Goal: Transaction & Acquisition: Purchase product/service

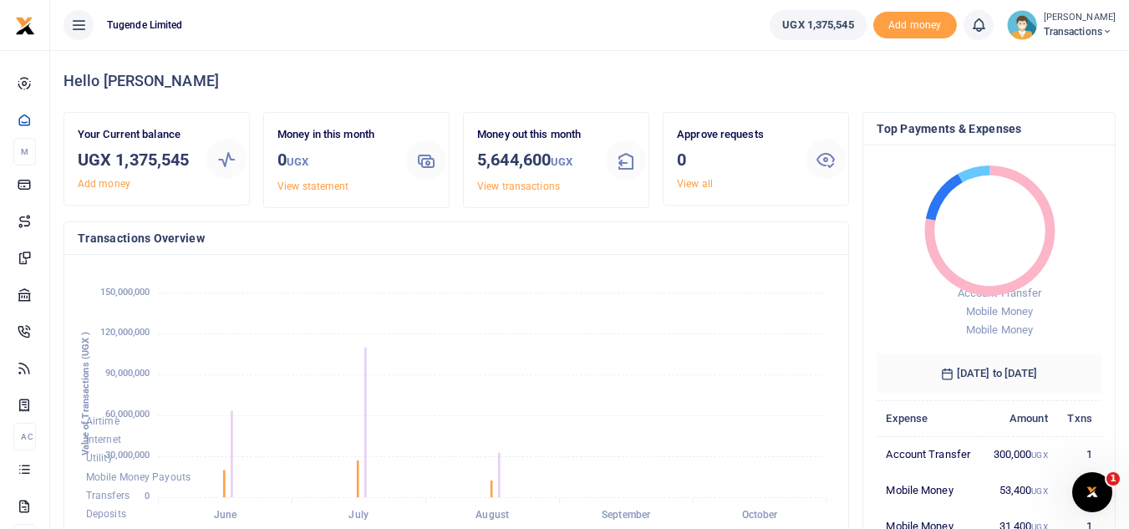
scroll to position [13, 13]
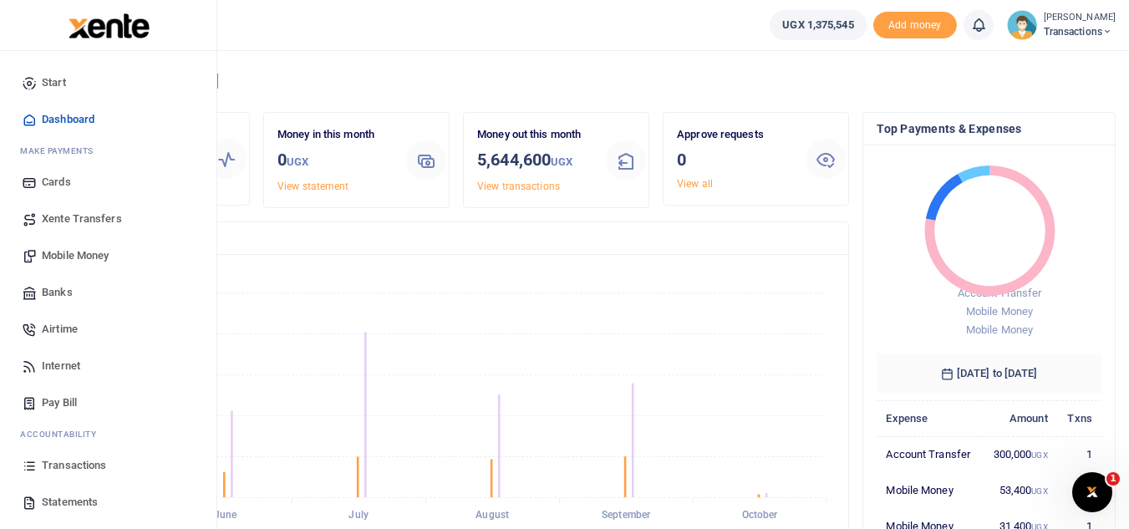
click at [64, 258] on span "Mobile Money" at bounding box center [75, 255] width 67 height 17
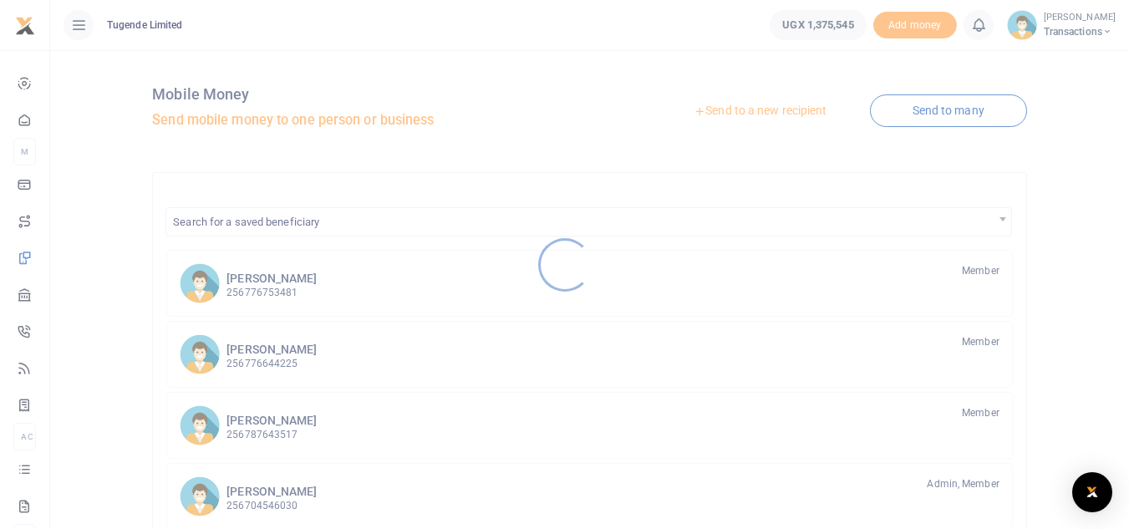
click at [712, 115] on div at bounding box center [564, 264] width 1129 height 529
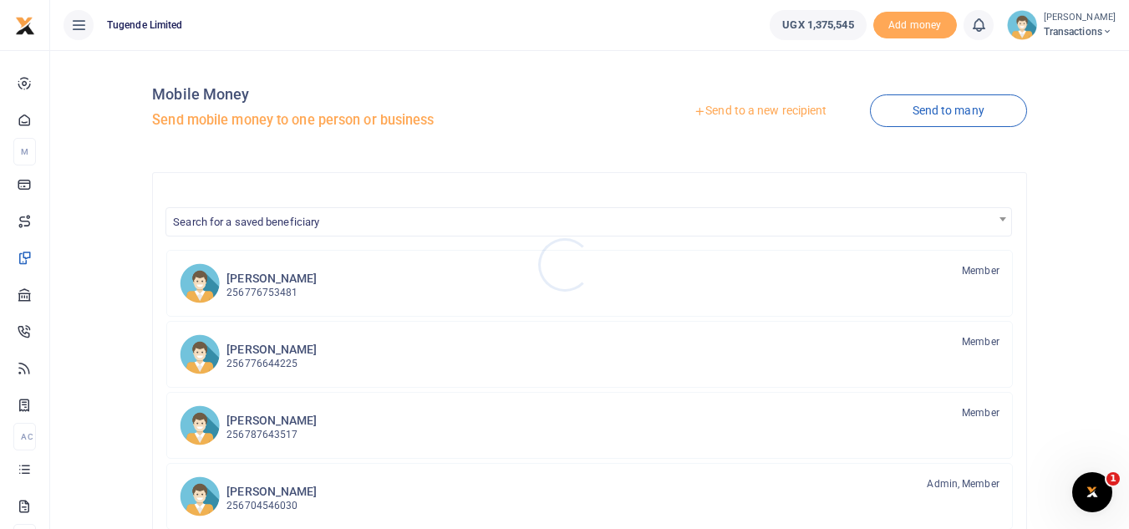
click at [712, 115] on div at bounding box center [564, 264] width 1129 height 529
click at [702, 112] on link "Send to a new recipient" at bounding box center [760, 111] width 218 height 30
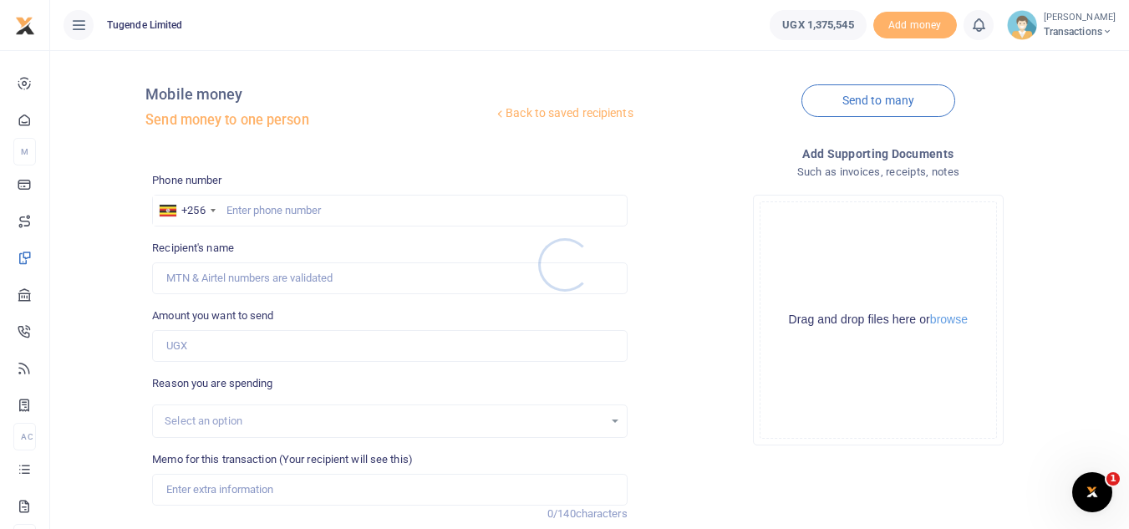
click at [196, 354] on div at bounding box center [564, 264] width 1129 height 529
click at [196, 354] on input "Amount you want to send" at bounding box center [389, 346] width 475 height 32
paste input "72,000"
type input "72,000"
paste input "705609523"
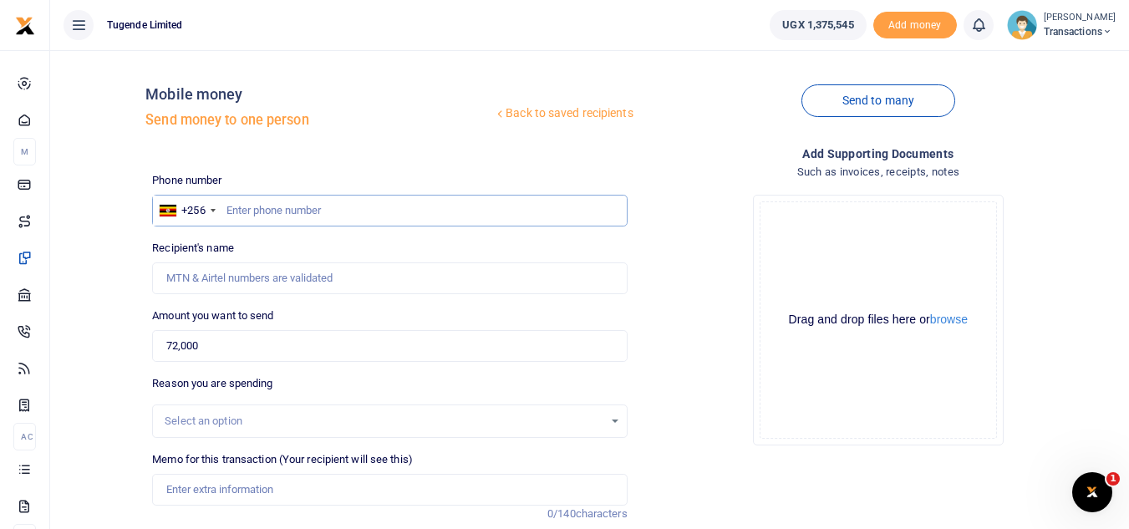
click at [318, 204] on input "text" at bounding box center [389, 211] width 475 height 32
type input "705609523"
type input "Simon Omirio"
click at [303, 485] on input "Memo for this transaction (Your recipient will see this)" at bounding box center [389, 490] width 475 height 32
paste input "UMA704DG"
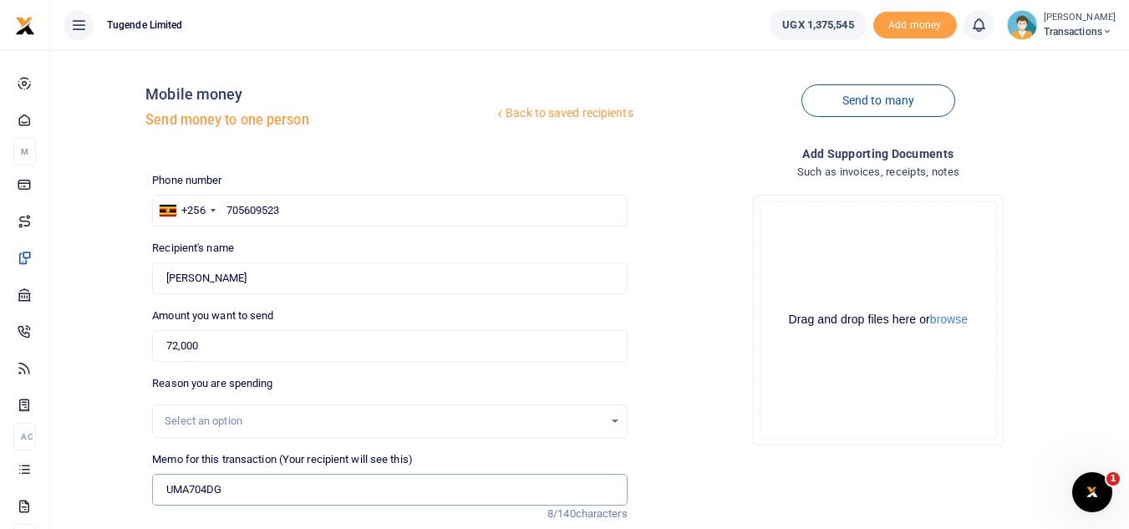
type input "UMA704DG"
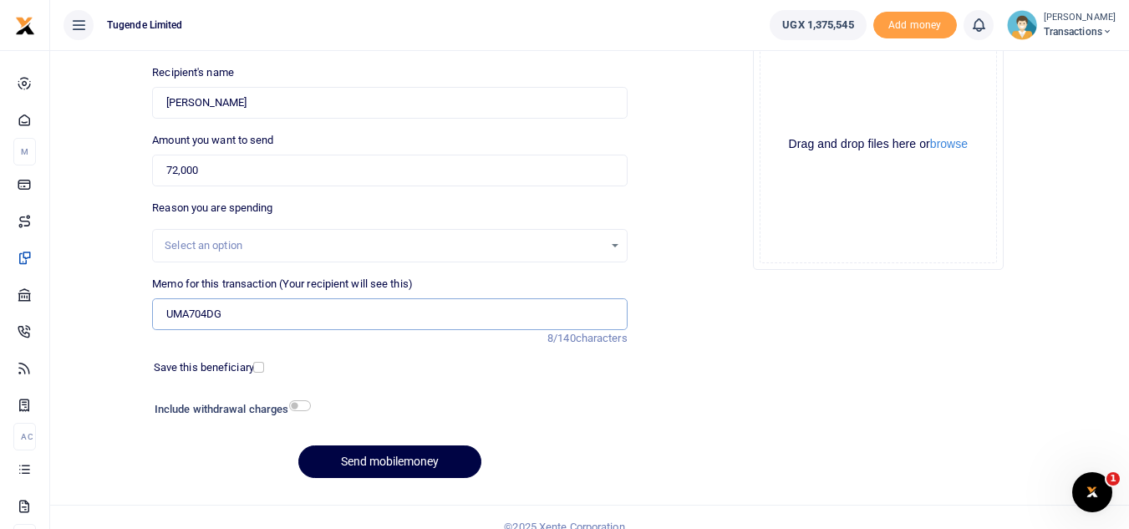
scroll to position [195, 0]
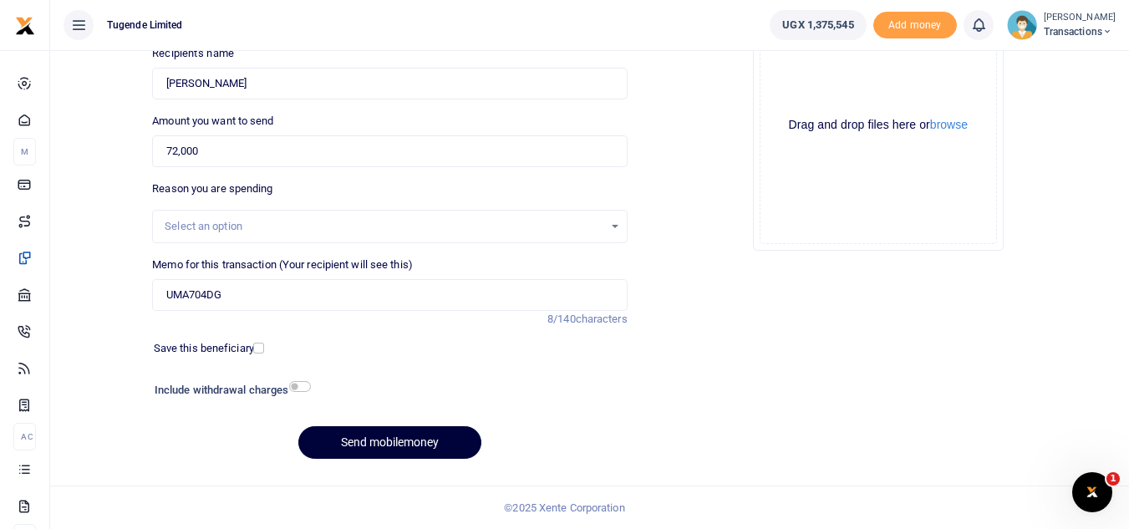
click at [369, 440] on button "Send mobilemoney" at bounding box center [389, 442] width 183 height 33
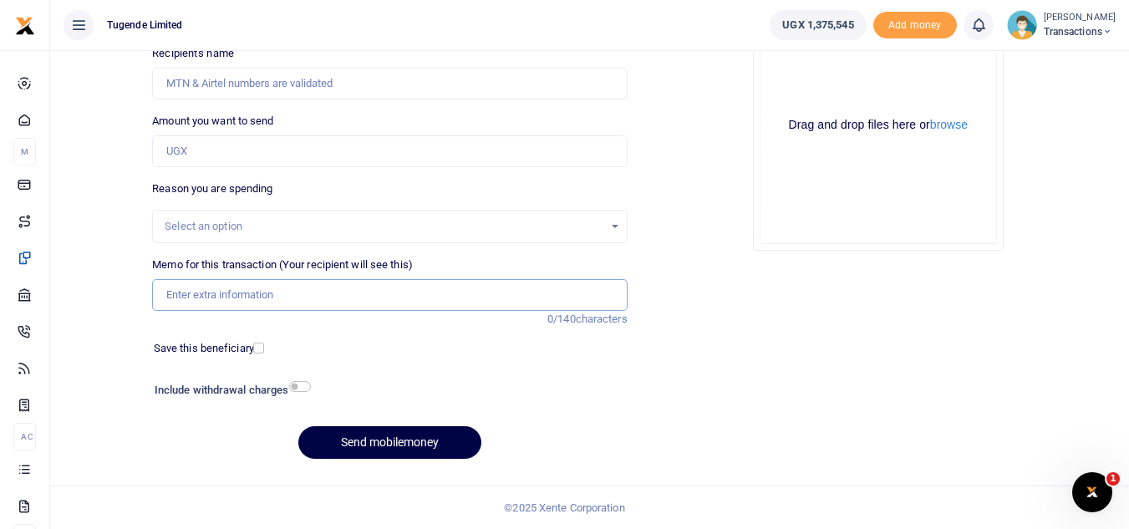
click at [407, 302] on input "Memo for this transaction (Your recipient will see this)" at bounding box center [389, 295] width 475 height 32
paste input "UGB194E"
type input "UGB194E"
click at [248, 159] on input "Amount you want to send" at bounding box center [389, 151] width 475 height 32
paste input "30000"
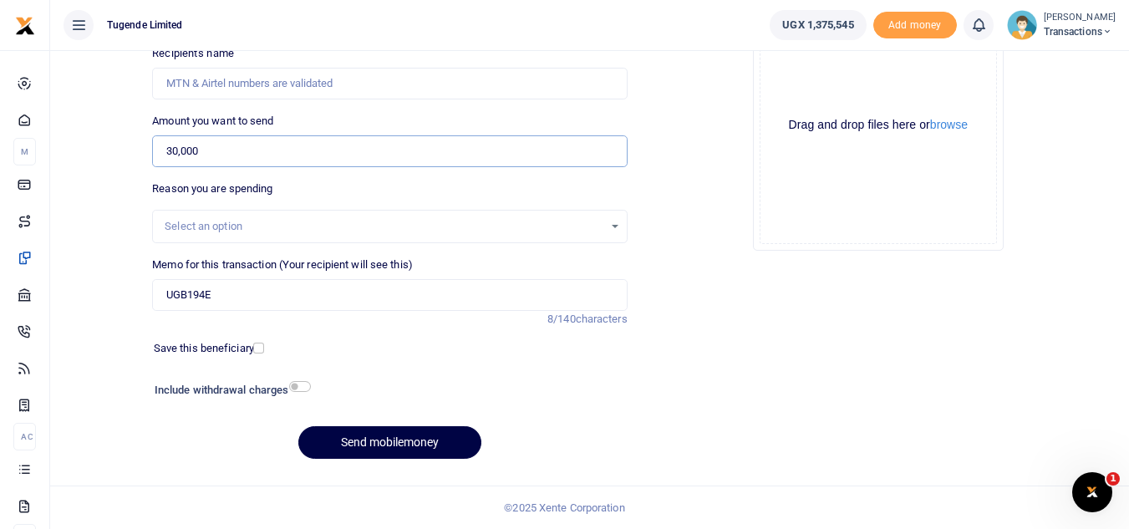
type input "30,000"
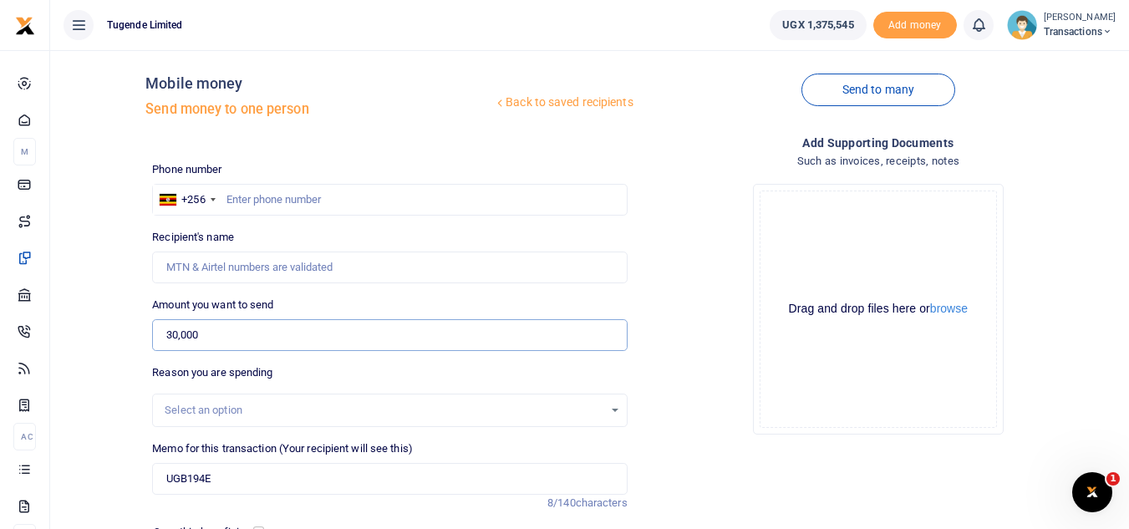
scroll to position [7, 0]
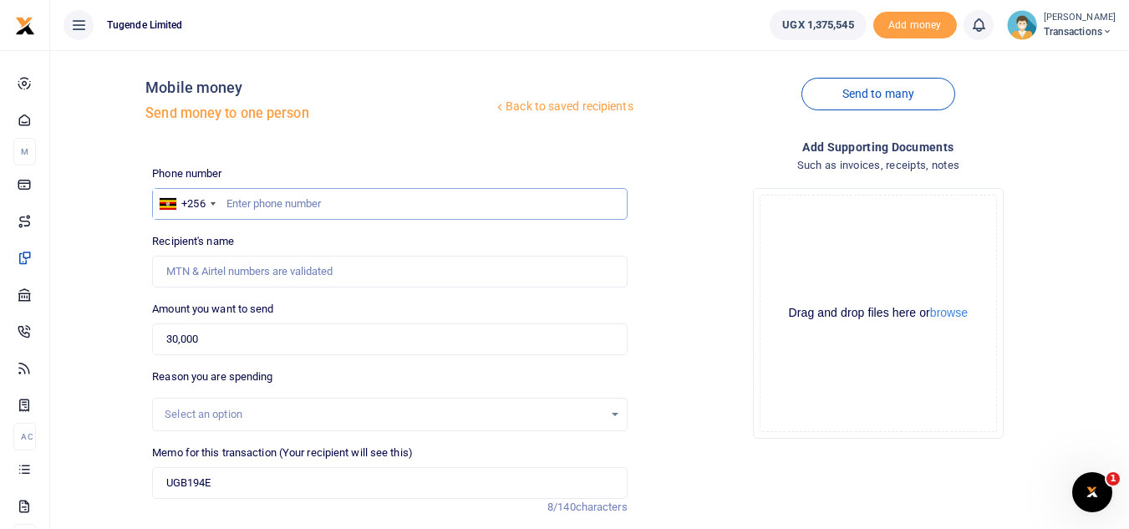
click at [269, 194] on input "text" at bounding box center [389, 204] width 475 height 32
paste input "0755043770"
type input "0755043770"
type input "Joel Bwambale"
type input "0755043770"
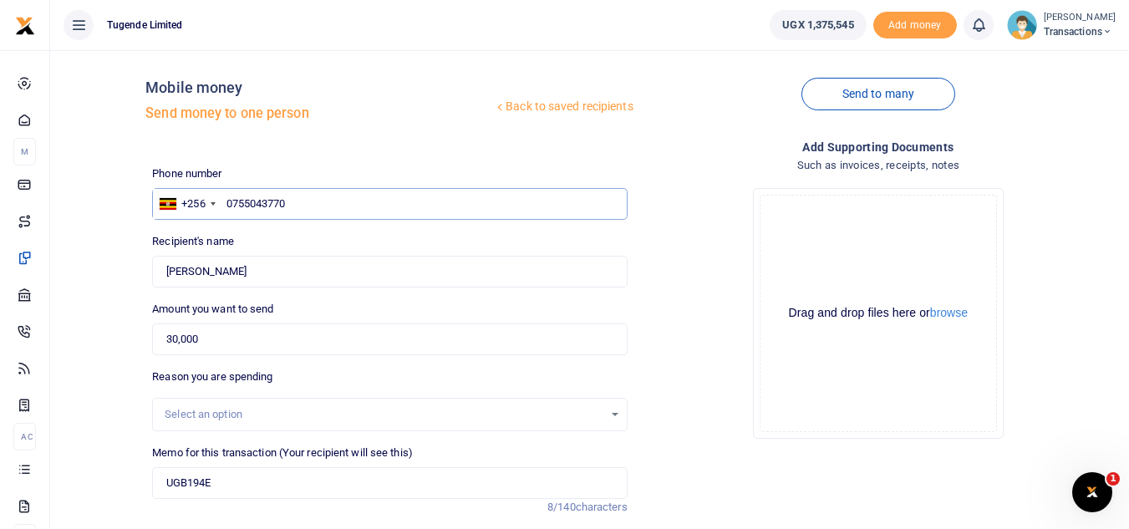
scroll to position [195, 0]
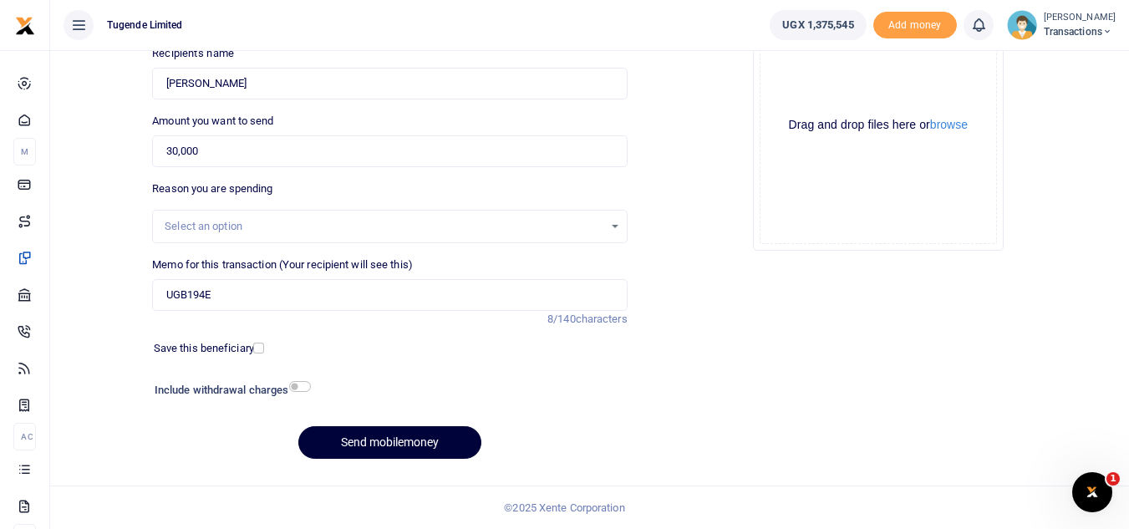
click at [397, 441] on button "Send mobilemoney" at bounding box center [389, 442] width 183 height 33
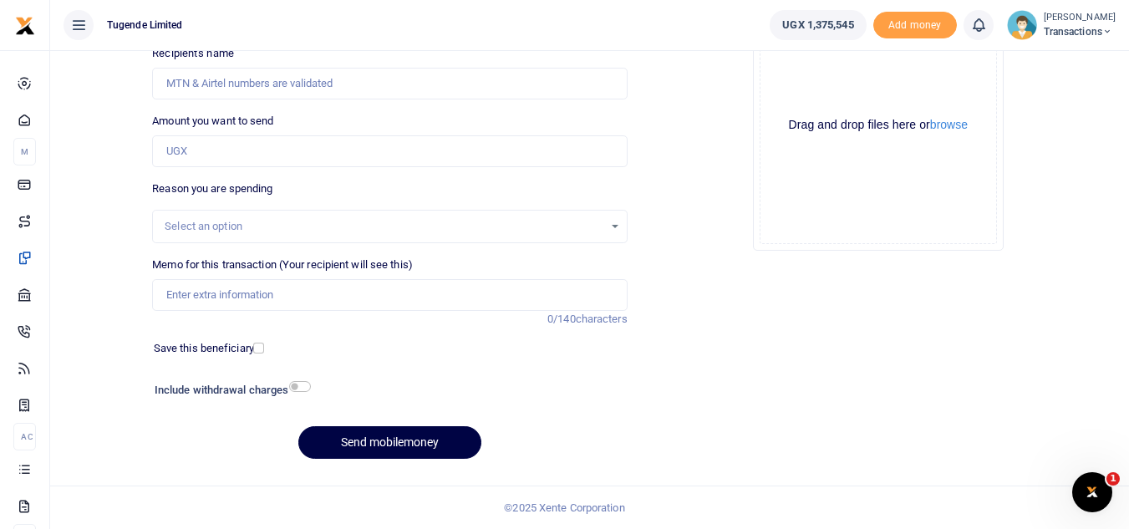
scroll to position [195, 0]
click at [400, 308] on input "Memo for this transaction (Your recipient will see this)" at bounding box center [389, 295] width 475 height 32
paste input "UMA904AN, UMA925BU, UGG611Y, UGJ315F AND UMA470AF"
type input "UMA904AN, UMA925BU, UGG611Y, UGJ315F AND UMA470AF"
click at [307, 145] on input "Amount you want to send" at bounding box center [389, 151] width 475 height 32
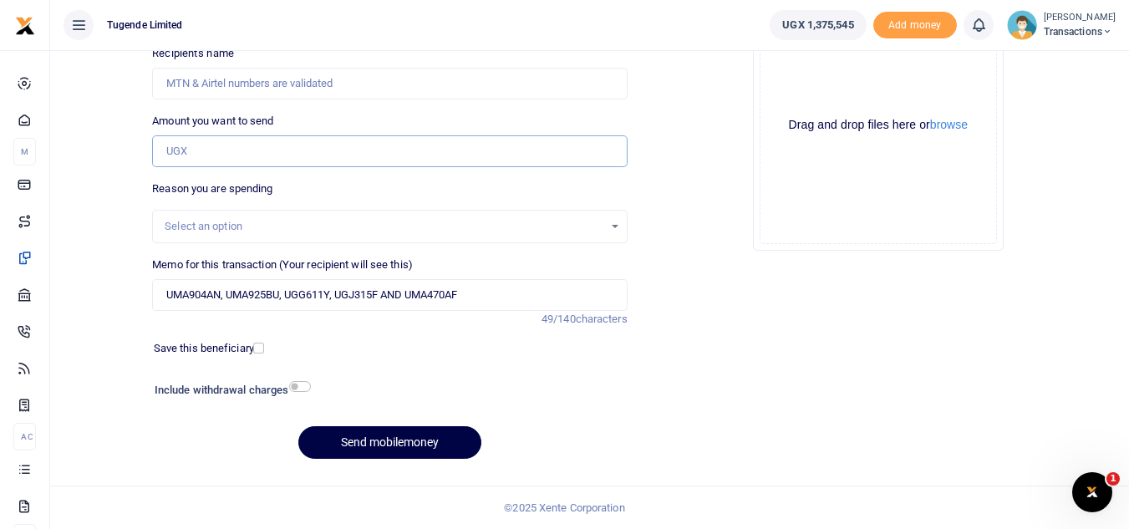
paste input "256000"
type input "256,000"
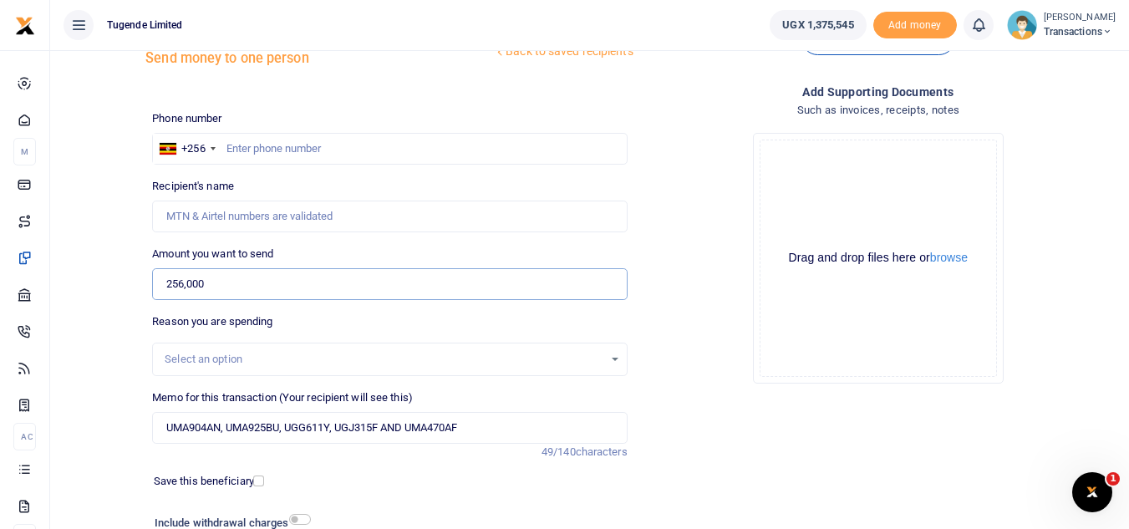
scroll to position [53, 0]
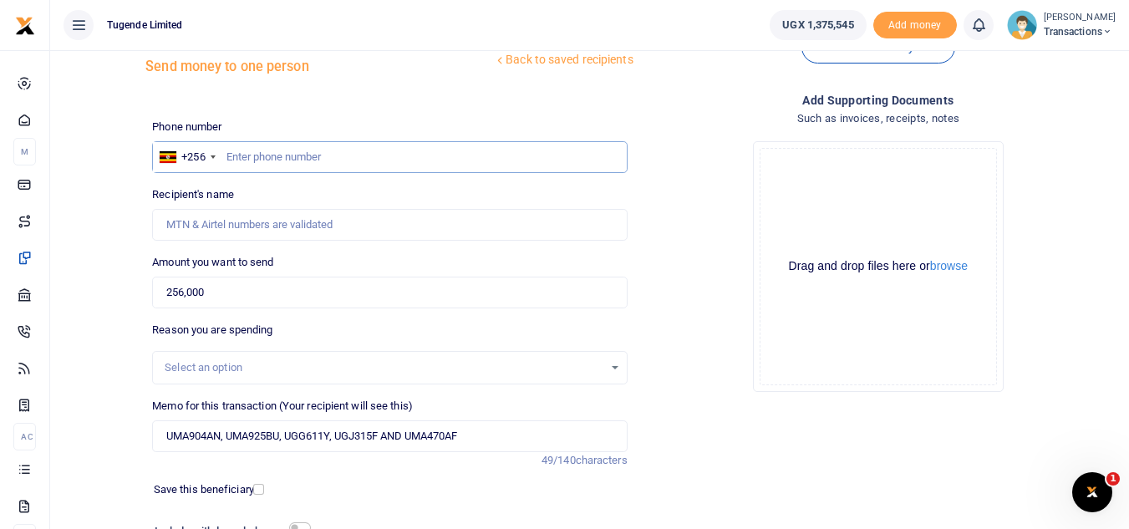
click at [303, 162] on input "text" at bounding box center [389, 157] width 475 height 32
paste input "0791512652"
type input "0791512652"
type input "Kennedy Birungi"
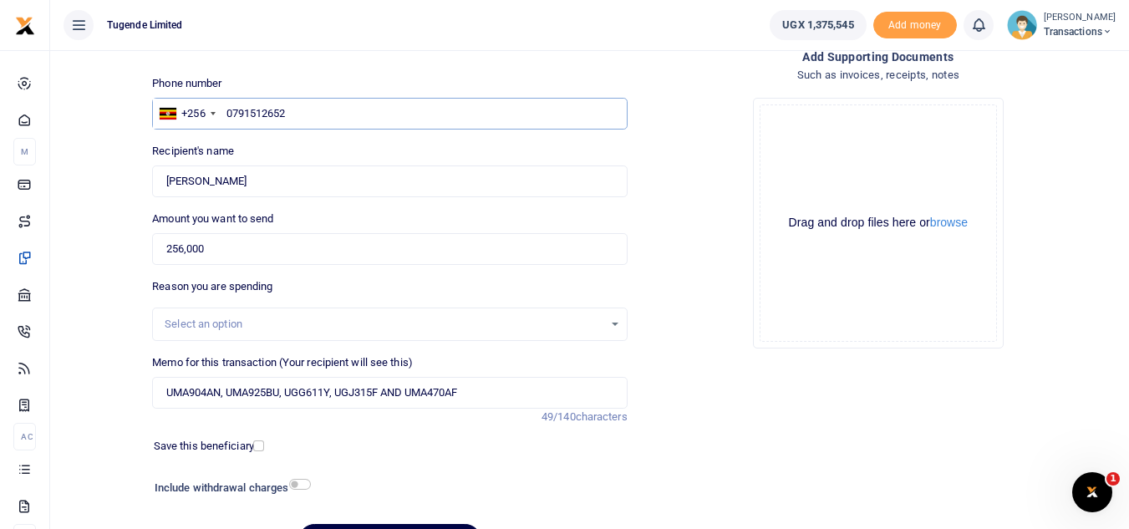
scroll to position [98, 0]
click at [339, 394] on input "UMA904AN, UMA925BU, UGG611Y, UGJ315F AND UMA470AF" at bounding box center [389, 392] width 475 height 32
click at [286, 390] on input "UMA904AN, UMA925BU, UGG611Y UGJ315F AND UMA470AF" at bounding box center [389, 392] width 475 height 32
click at [227, 395] on input "UMA904AN, UMA925BU UGG611Y UGJ315F AND UMA470AF" at bounding box center [389, 392] width 475 height 32
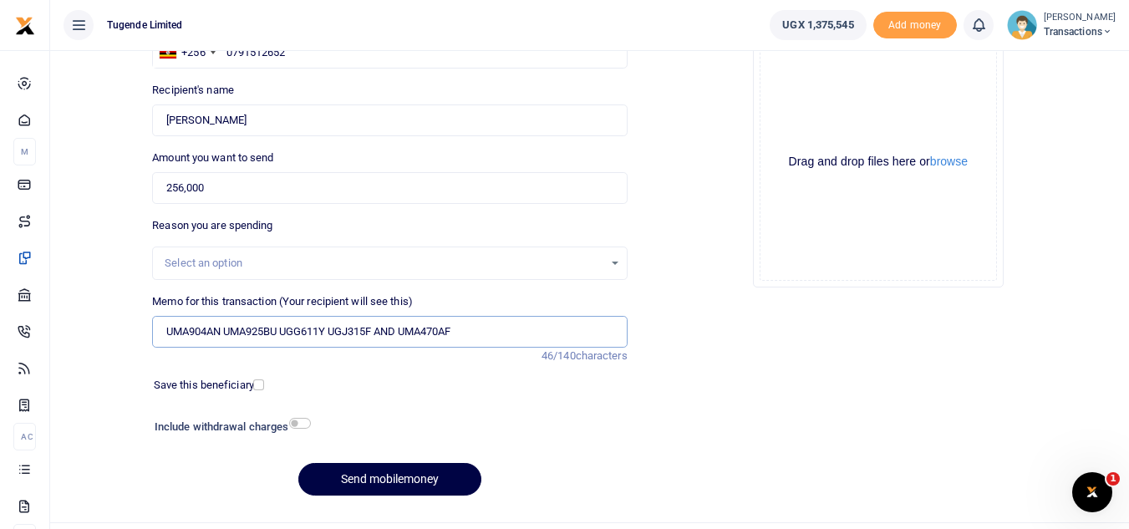
scroll to position [195, 0]
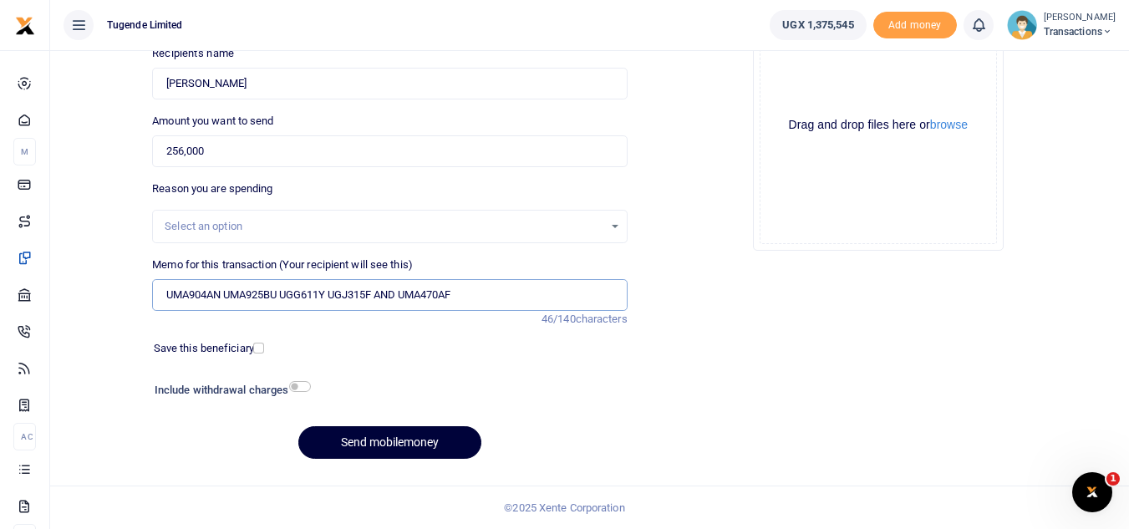
type input "UMA904AN UMA925BU UGG611Y UGJ315F AND UMA470AF"
click at [334, 442] on button "Send mobilemoney" at bounding box center [389, 442] width 183 height 33
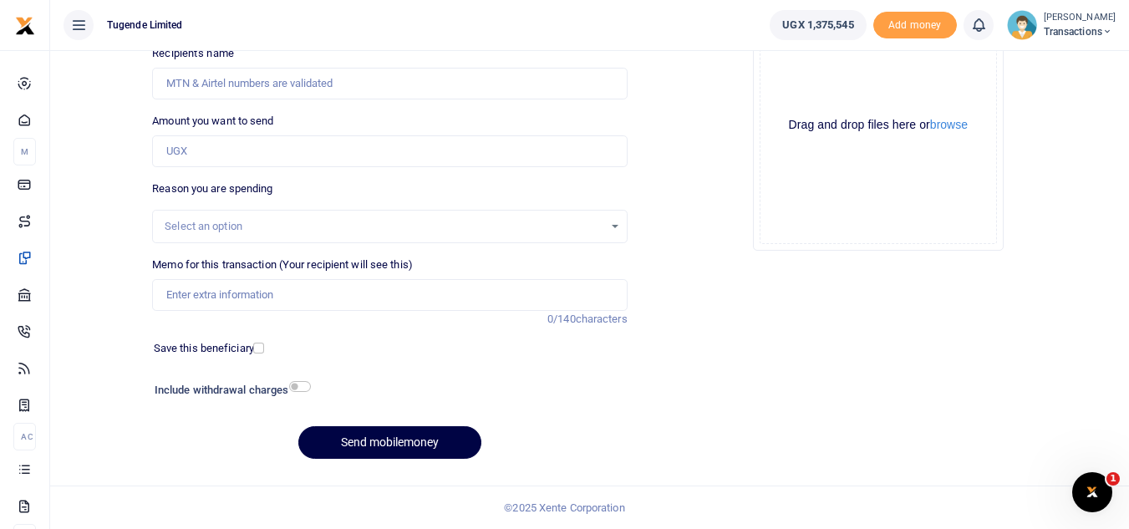
scroll to position [195, 0]
click at [332, 294] on input "Memo for this transaction (Your recipient will see this)" at bounding box center [389, 295] width 475 height 32
paste input "UMA259CN"
type input "UMA259CN"
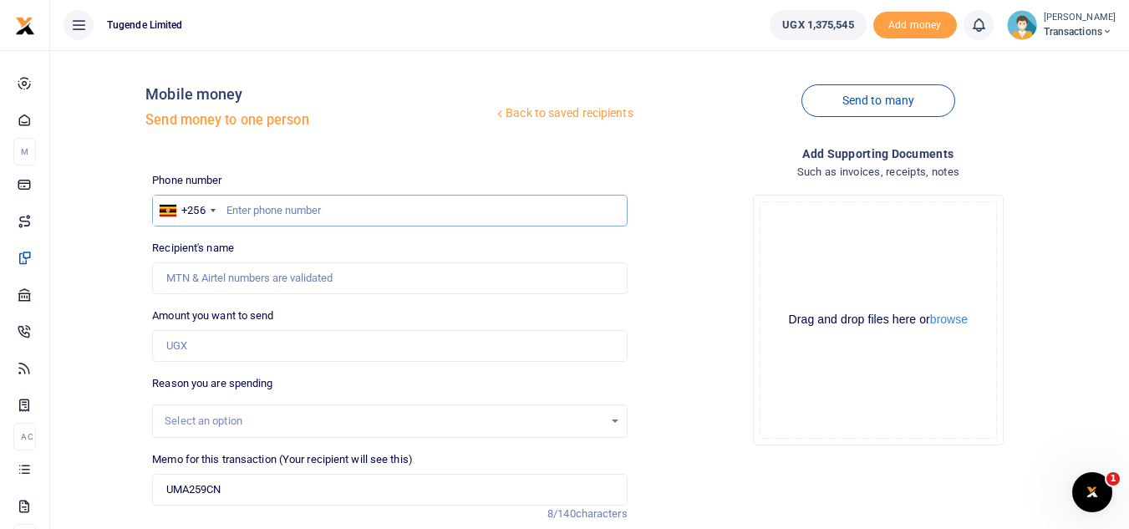
click at [385, 201] on input "text" at bounding box center [389, 211] width 475 height 32
paste input "0757047811"
click at [385, 201] on input "0757047811" at bounding box center [389, 211] width 475 height 32
type input "0757047811"
type input "Blair Niwamanya"
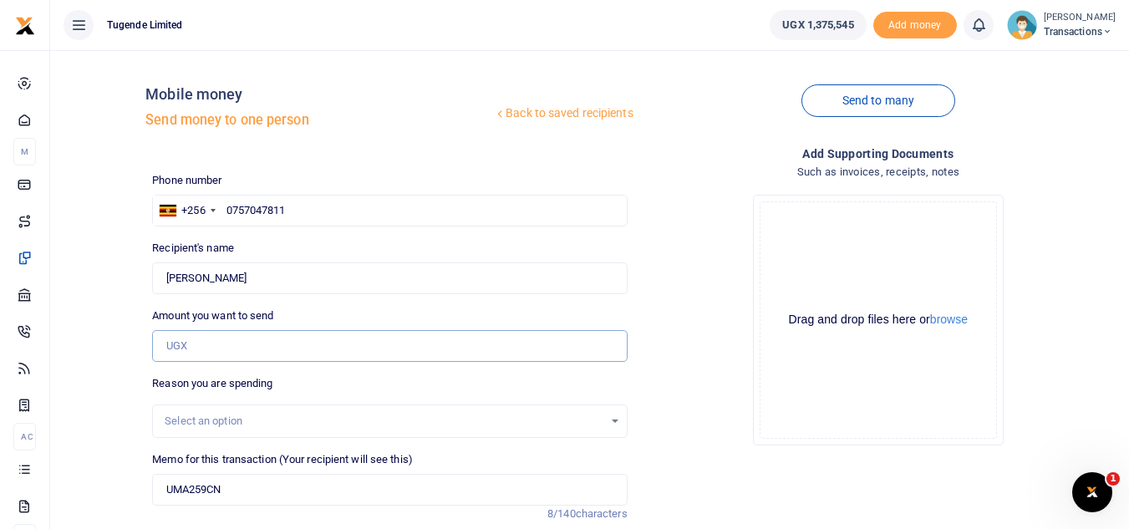
click at [345, 350] on input "Amount you want to send" at bounding box center [389, 346] width 475 height 32
type input "11,000"
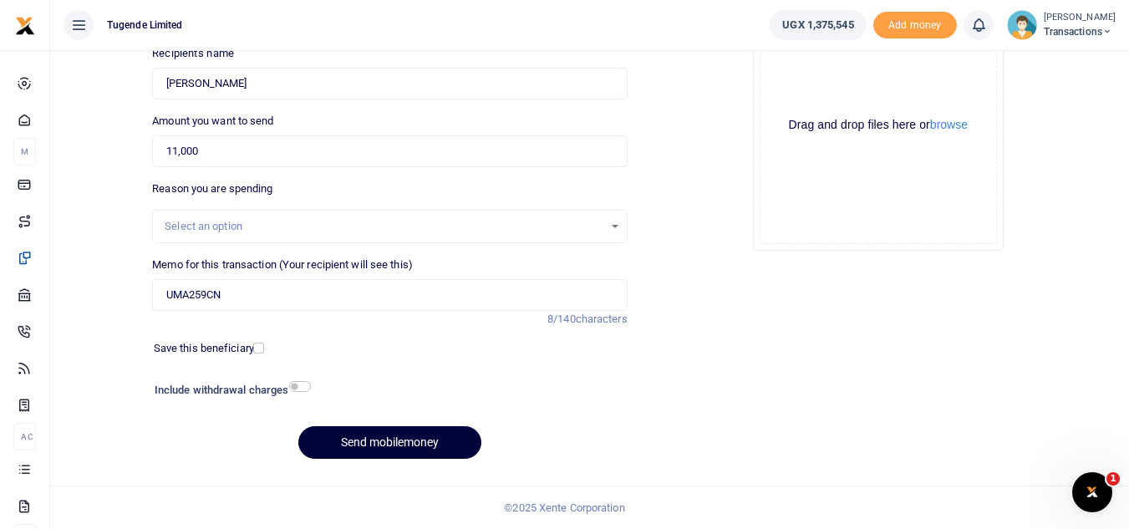
click at [344, 448] on button "Send mobilemoney" at bounding box center [389, 442] width 183 height 33
type input "0757047811"
click at [378, 441] on button "Send mobilemoney" at bounding box center [389, 442] width 183 height 33
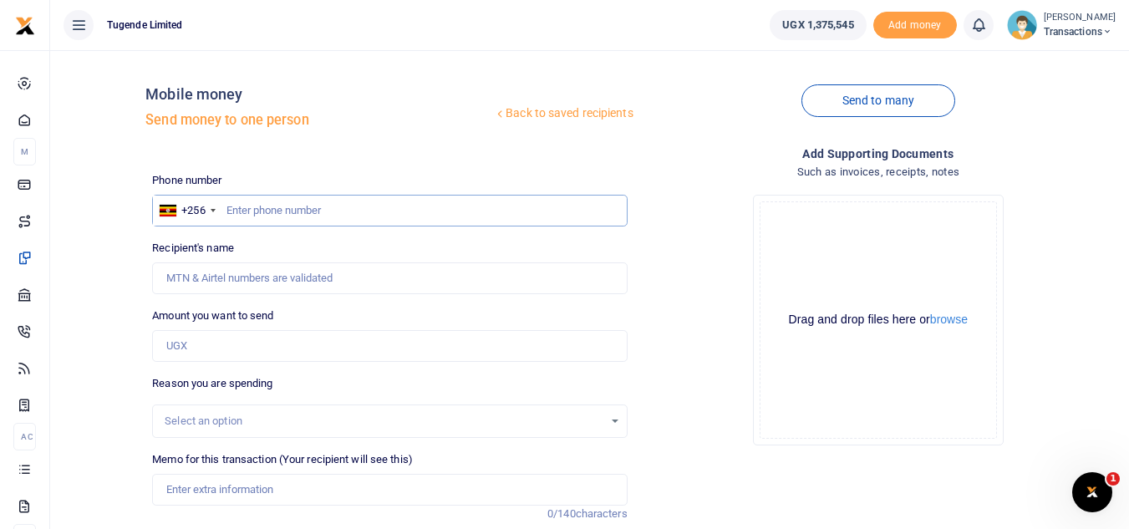
click at [329, 215] on input "text" at bounding box center [389, 211] width 475 height 32
paste input "0777 915457"
click at [256, 204] on input "0777 915457" at bounding box center [389, 211] width 475 height 32
type input "0777915457"
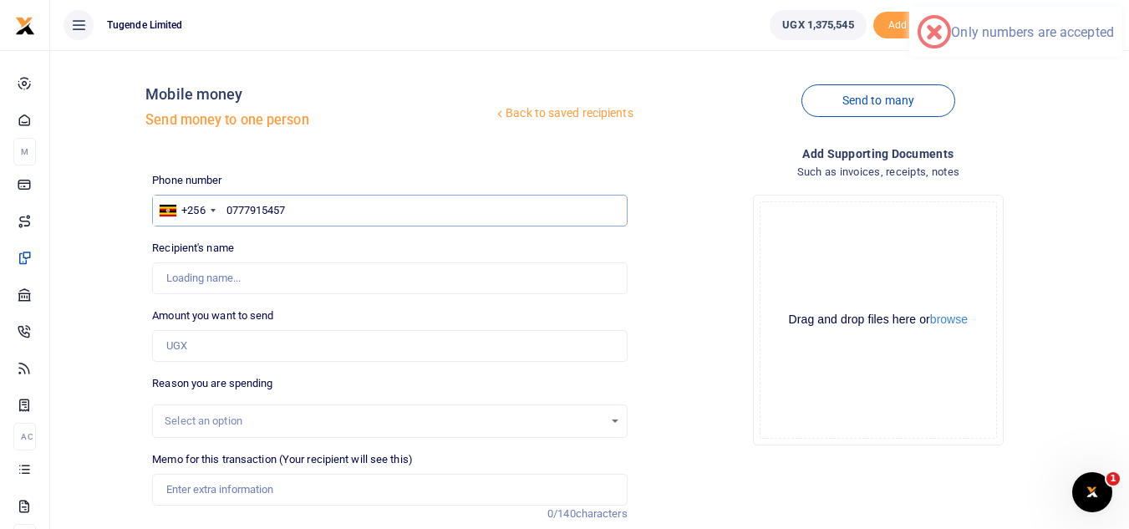
type input "Ruth Nakisuyi"
type input "0777915457"
paste input "40000"
click at [222, 351] on input "Amount you want to send" at bounding box center [389, 346] width 475 height 32
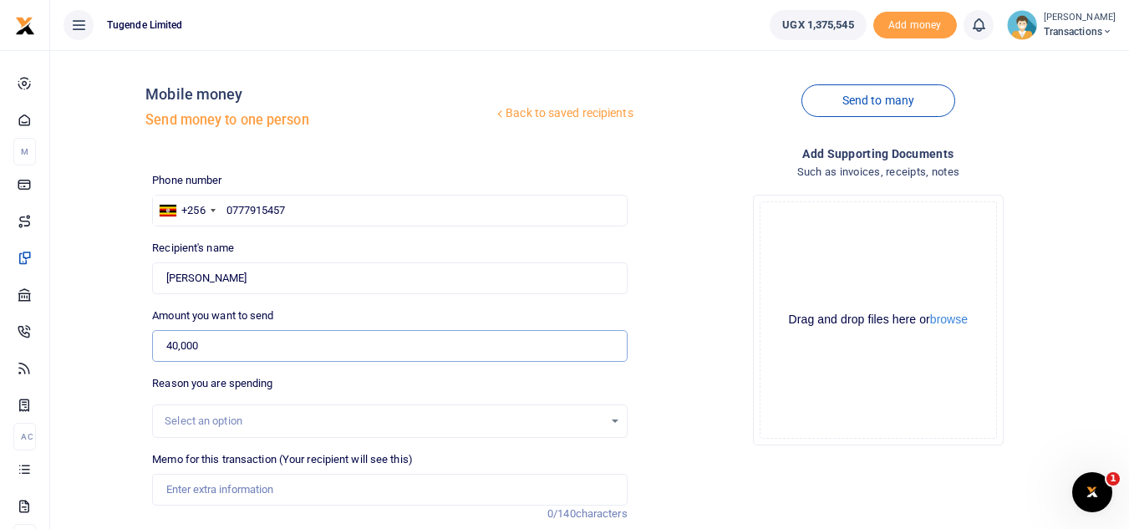
type input "40,000"
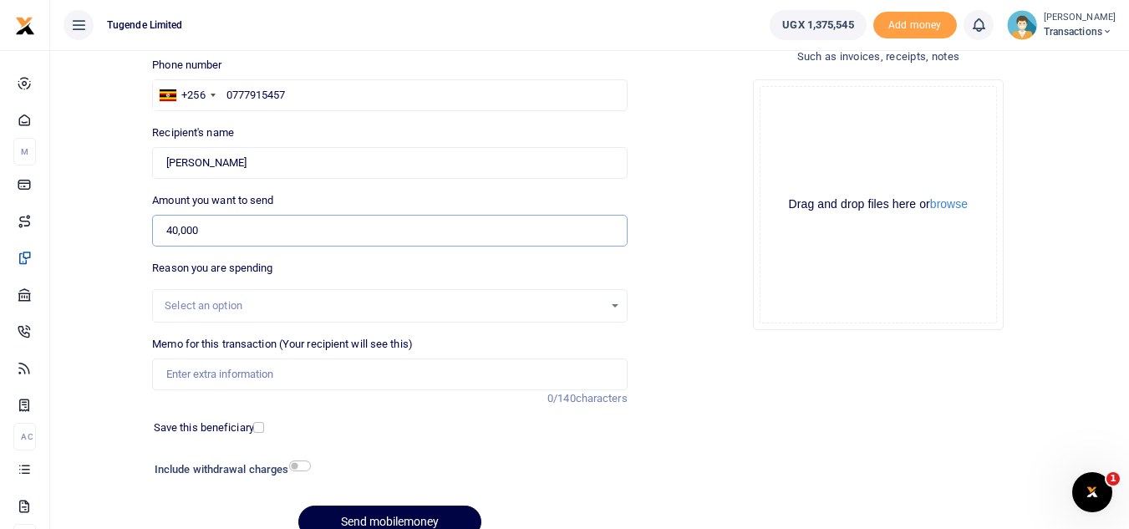
scroll to position [158, 0]
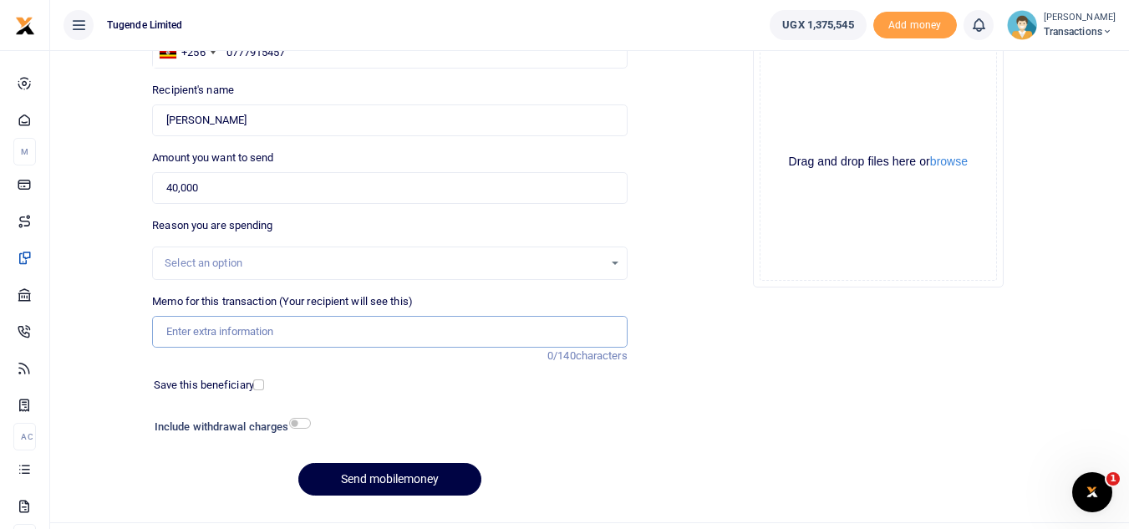
click at [337, 346] on input "Memo for this transaction (Your recipient will see this)" at bounding box center [389, 332] width 475 height 32
paste input "UGD077U"
type input "UGD077U"
click at [385, 481] on button "Send mobilemoney" at bounding box center [389, 479] width 183 height 33
click at [278, 330] on input "Memo for this transaction (Your recipient will see this)" at bounding box center [389, 332] width 475 height 32
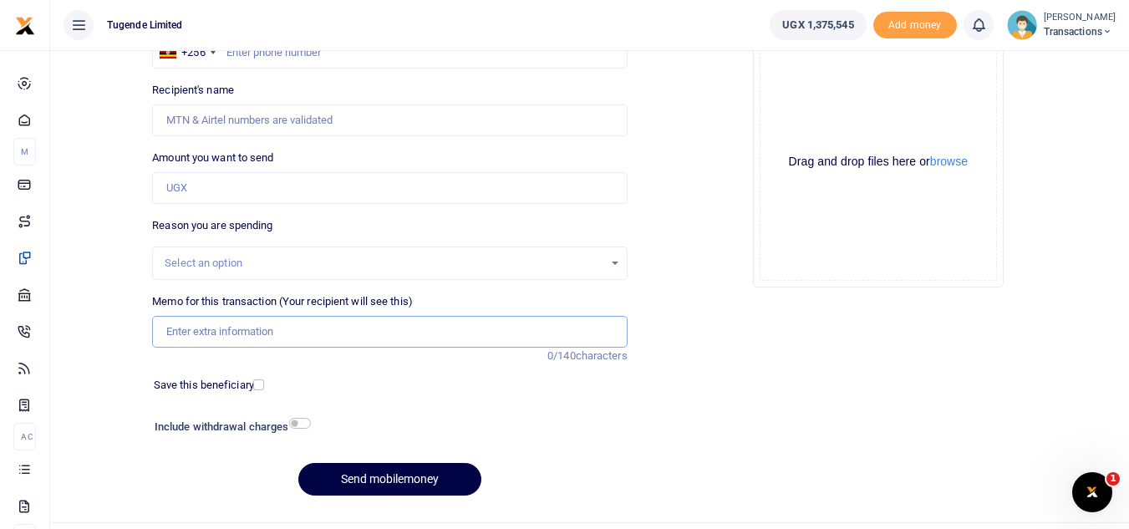
paste input "UFZ965V"
type input "UFZ965V"
click at [283, 203] on input "Amount you want to send" at bounding box center [389, 188] width 475 height 32
paste input "42,000"
type input "42,000"
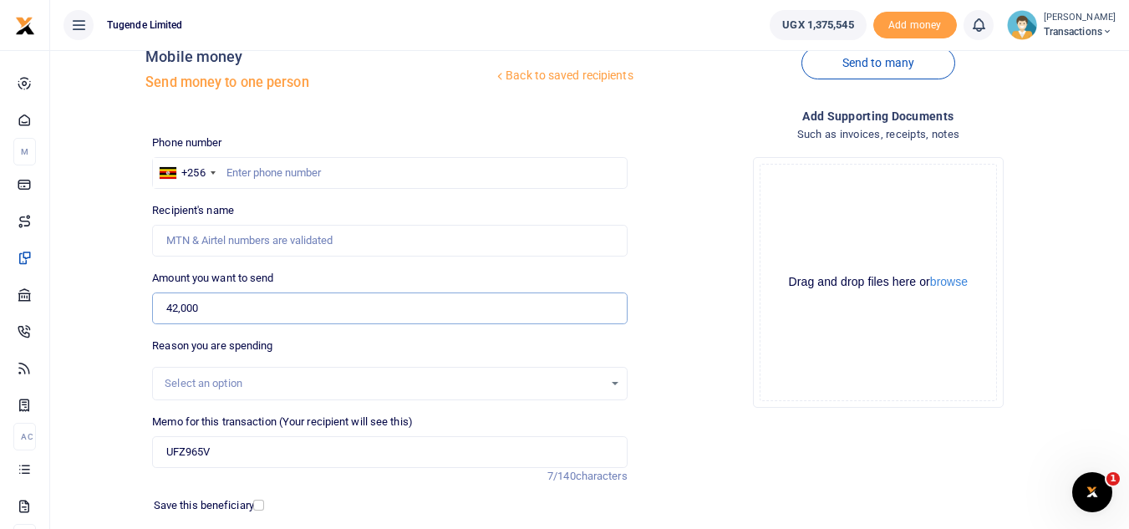
scroll to position [28, 0]
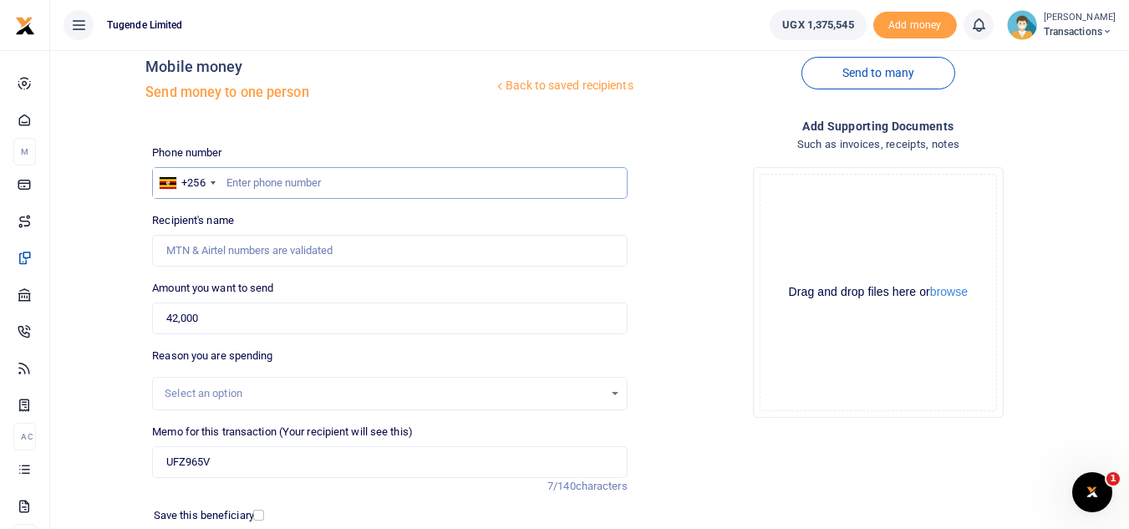
click at [333, 184] on input "text" at bounding box center [389, 183] width 475 height 32
paste input "0741031431"
type input "0741031431"
type input "Joselyne Katusime"
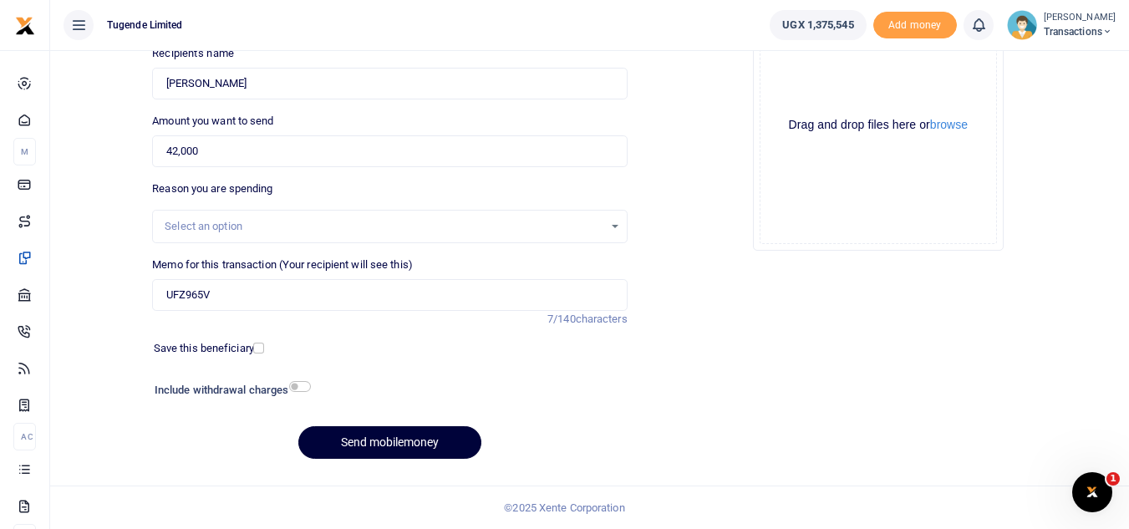
click at [361, 446] on button "Send mobilemoney" at bounding box center [389, 442] width 183 height 33
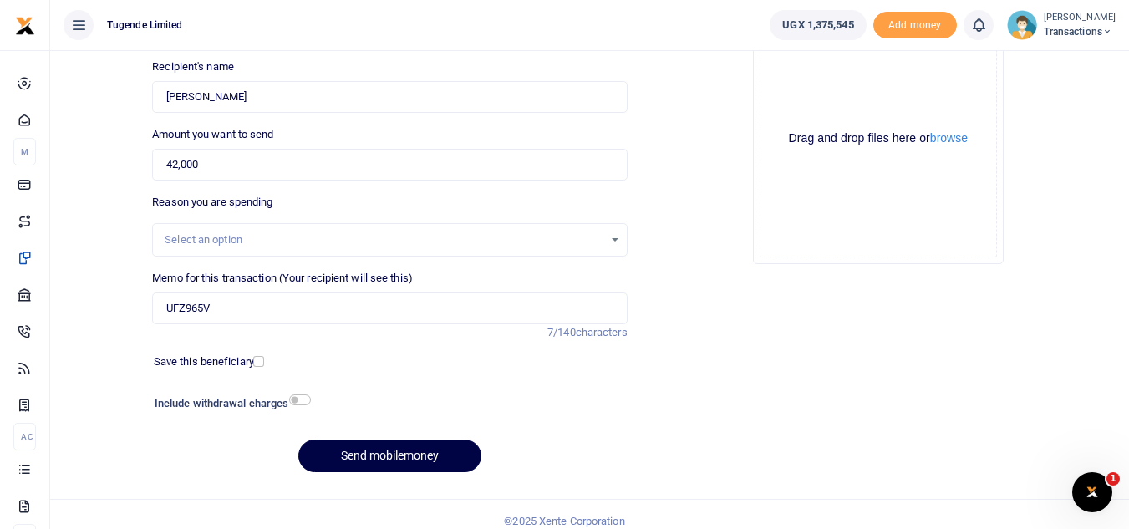
scroll to position [183, 0]
type input "074103143"
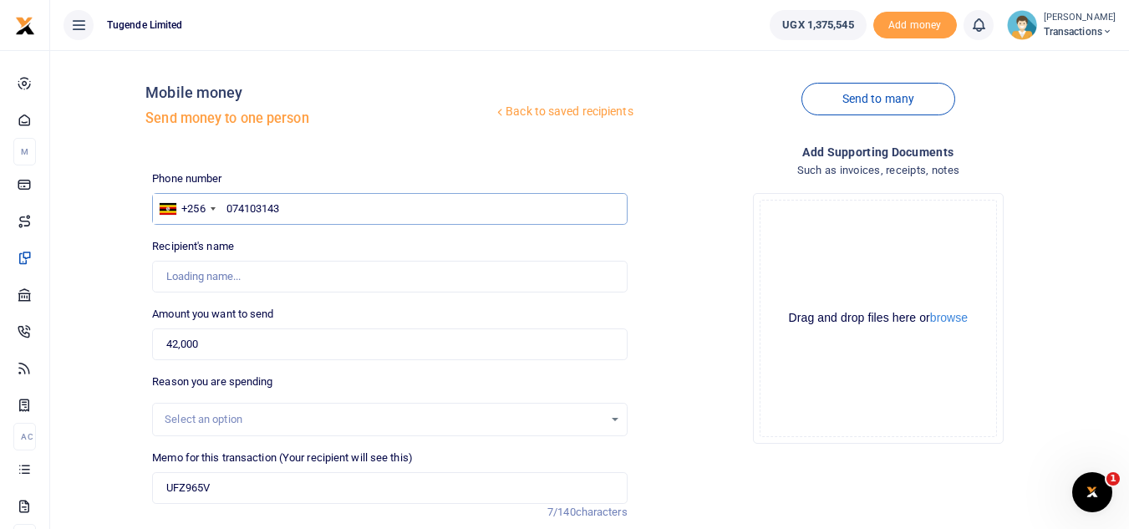
scroll to position [1, 0]
type input "0741031431"
type input "Joselyne Katusime"
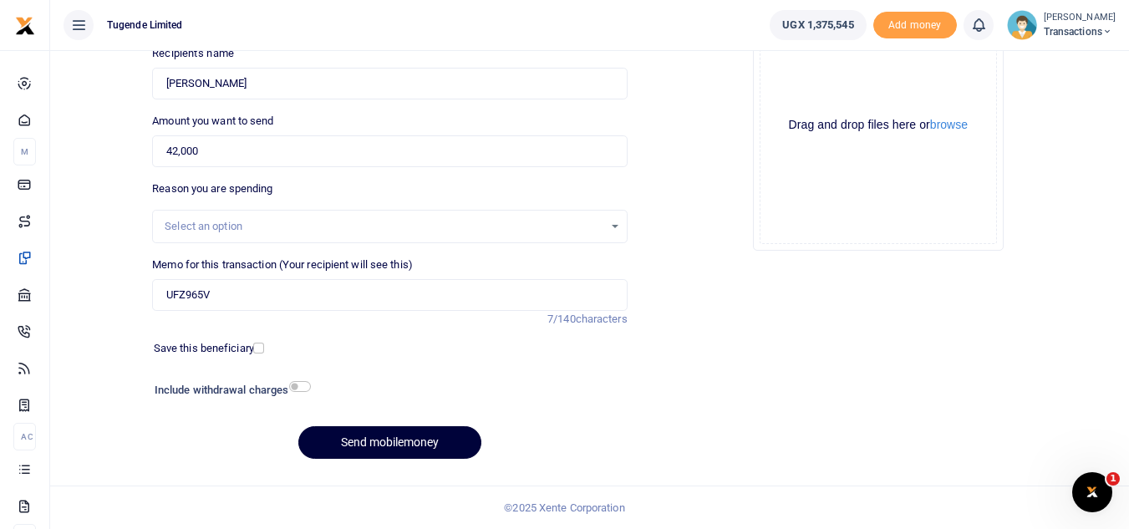
type input "0741031431"
click at [352, 430] on button "Send mobilemoney" at bounding box center [389, 442] width 183 height 33
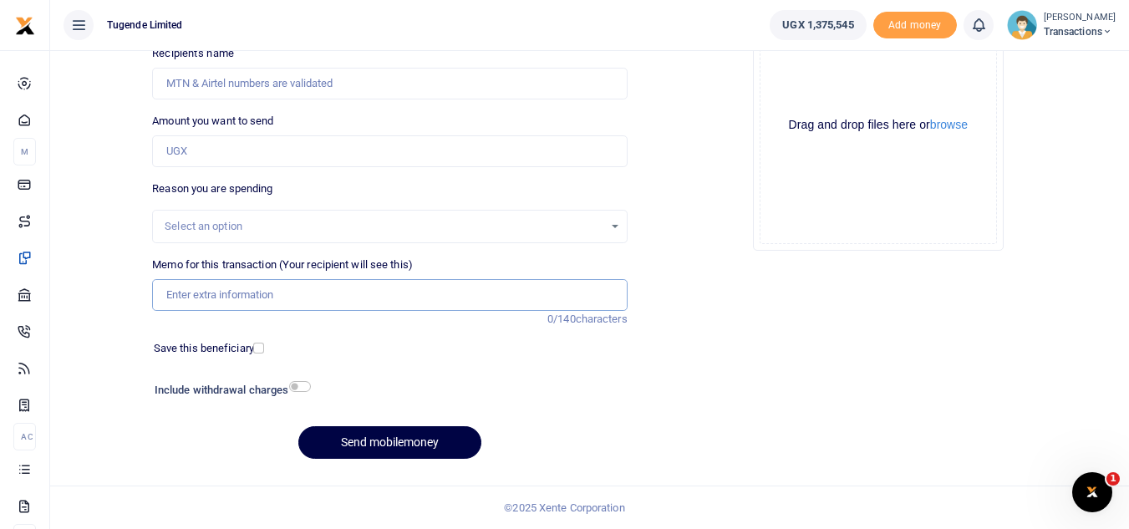
click at [318, 301] on input "Memo for this transaction (Your recipient will see this)" at bounding box center [389, 295] width 475 height 32
paste input "UGC728A"
type input "UGC728A"
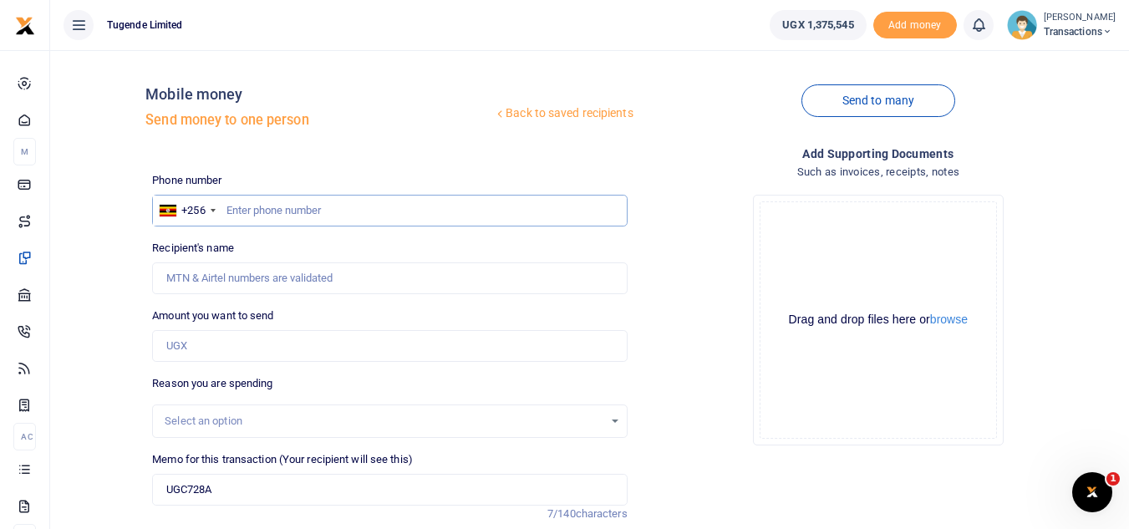
click at [388, 206] on input "text" at bounding box center [389, 211] width 475 height 32
paste input "0778862027"
type input "0778862027"
type input "Crescent Ndyomugabe"
click at [322, 349] on input "Amount you want to send" at bounding box center [389, 346] width 475 height 32
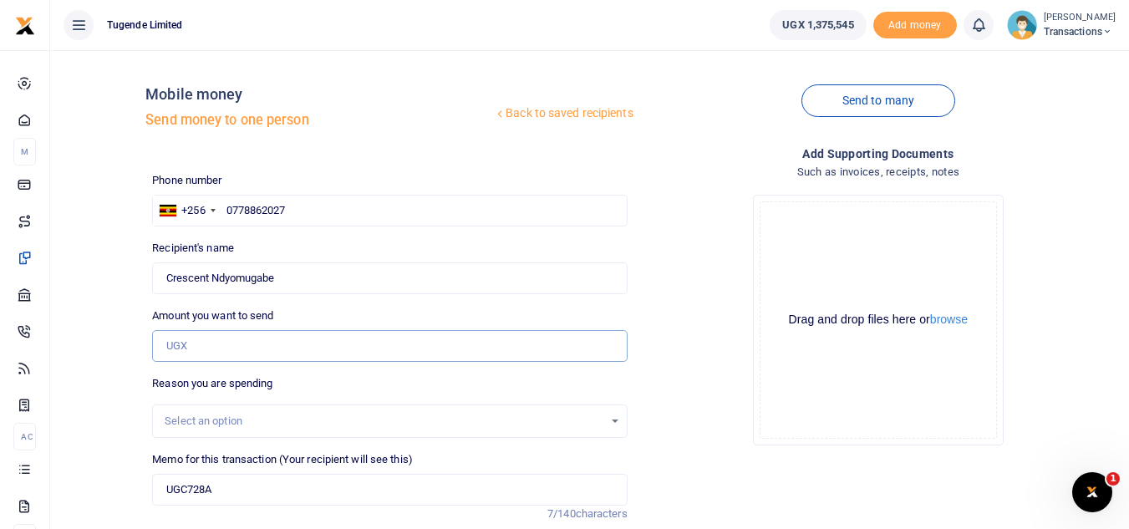
paste input "42,000"
type input "42,000"
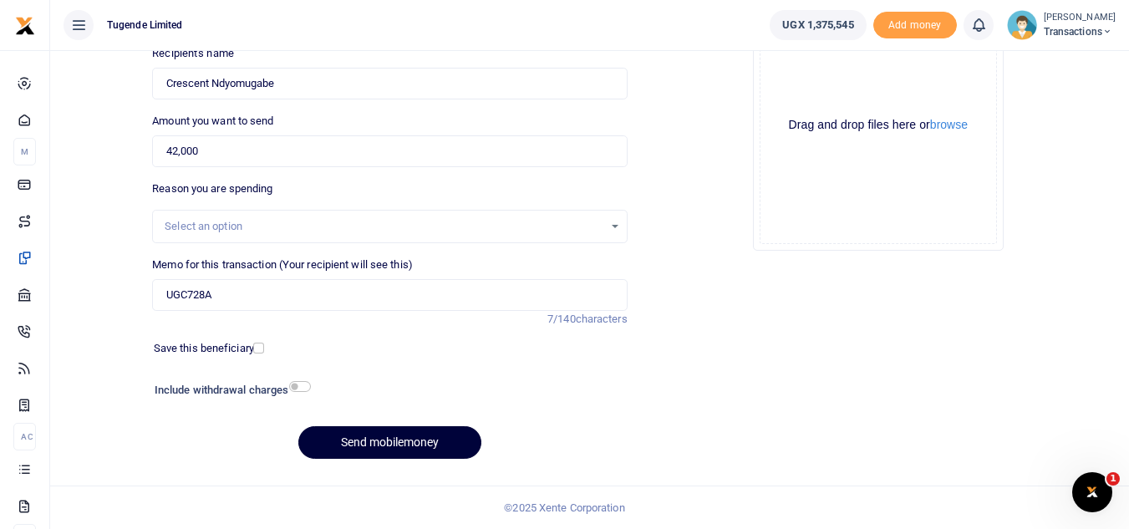
click at [420, 438] on button "Send mobilemoney" at bounding box center [389, 442] width 183 height 33
type input "0778862027"
click at [344, 431] on button "Send mobilemoney" at bounding box center [389, 442] width 183 height 33
click at [404, 298] on input "Memo for this transaction (Your recipient will see this)" at bounding box center [389, 295] width 475 height 32
paste input "UGB791F"
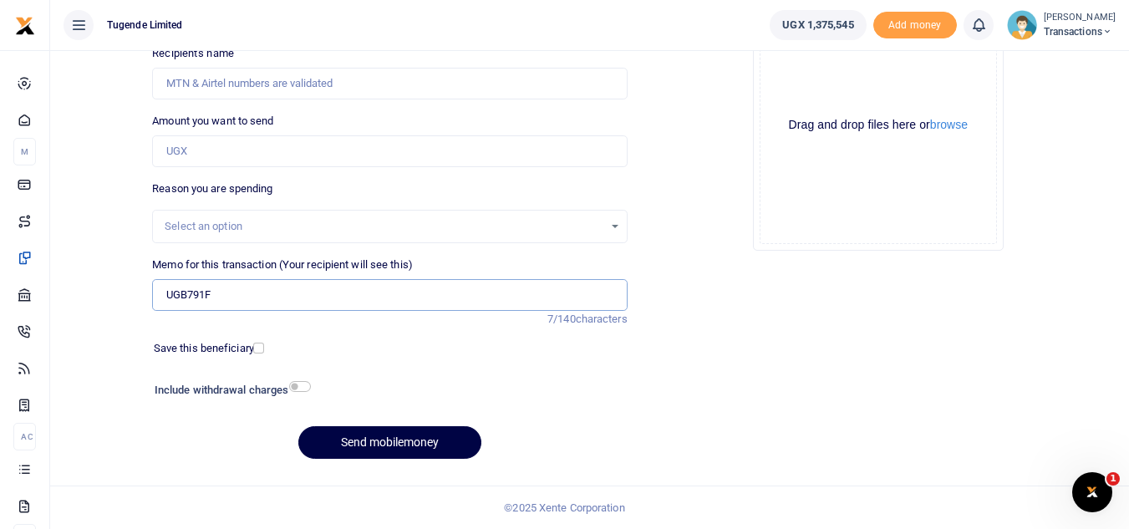
click at [404, 298] on input "UGB791F" at bounding box center [389, 295] width 475 height 32
type input "UGB791F"
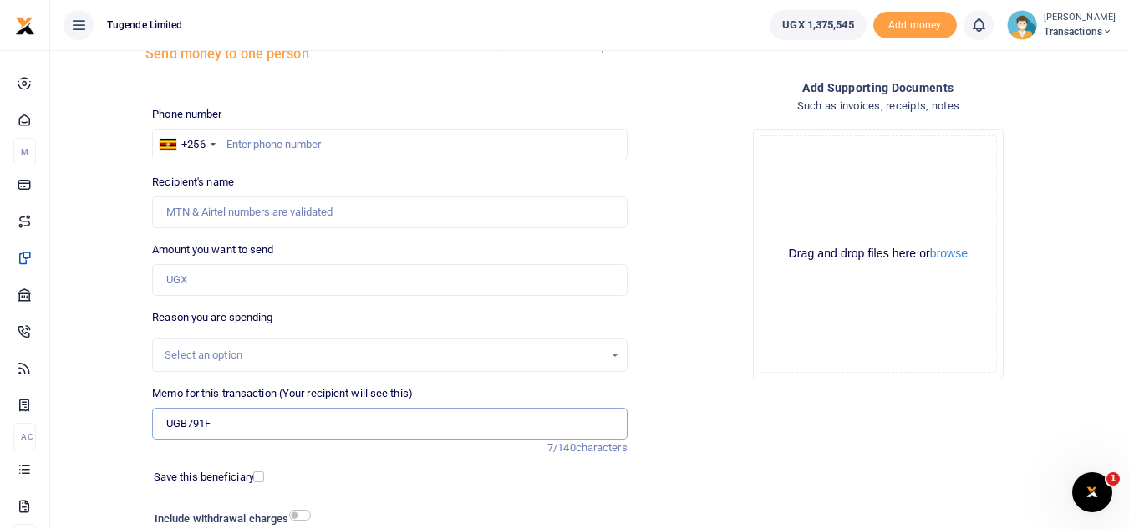
scroll to position [65, 0]
click at [256, 137] on input "text" at bounding box center [389, 146] width 475 height 32
paste input "0708575294"
type input "0708575294"
type input "[PERSON_NAME]"
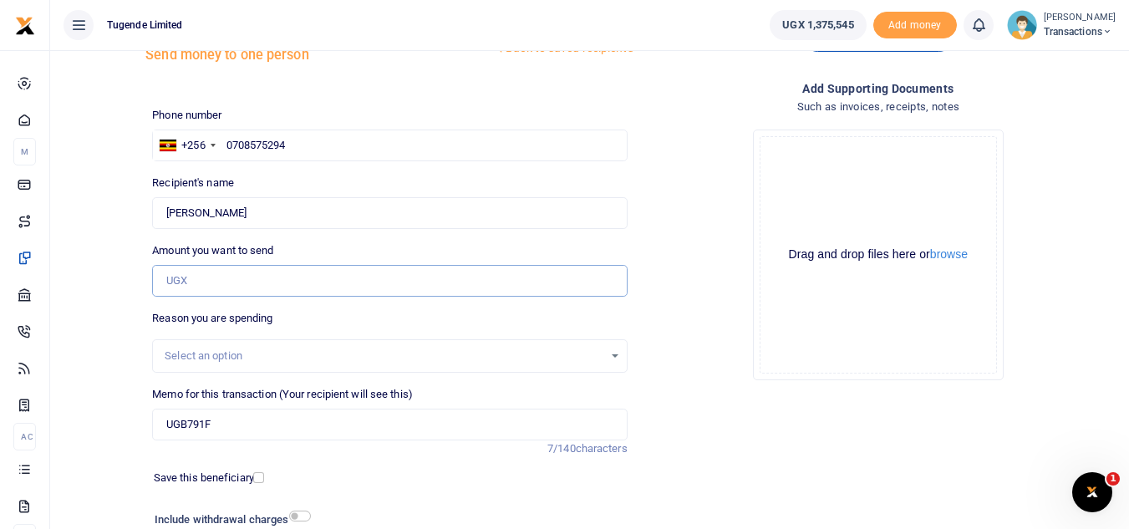
click at [256, 278] on input "Amount you want to send" at bounding box center [389, 281] width 475 height 32
paste input "15000"
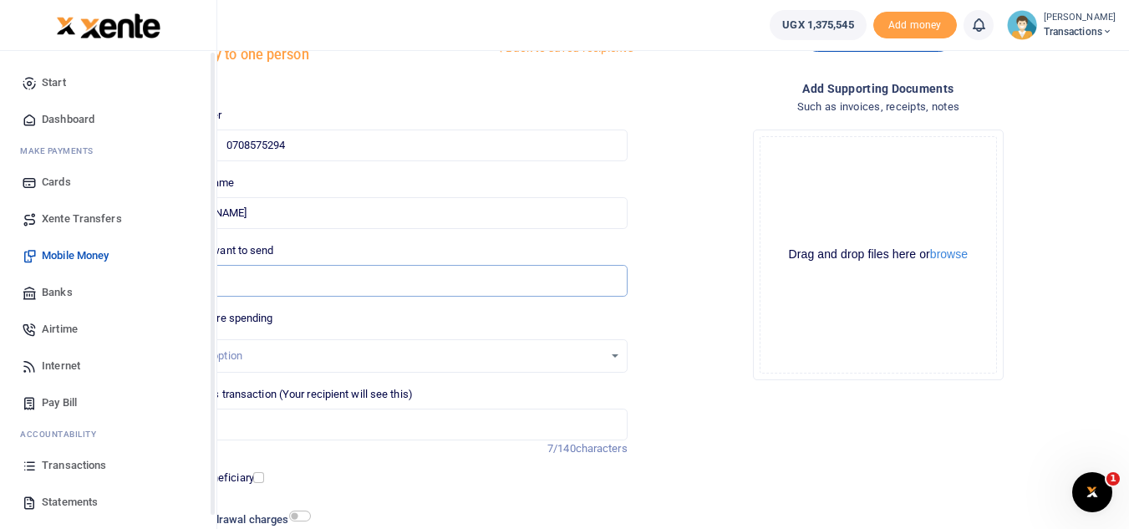
type input "15,000"
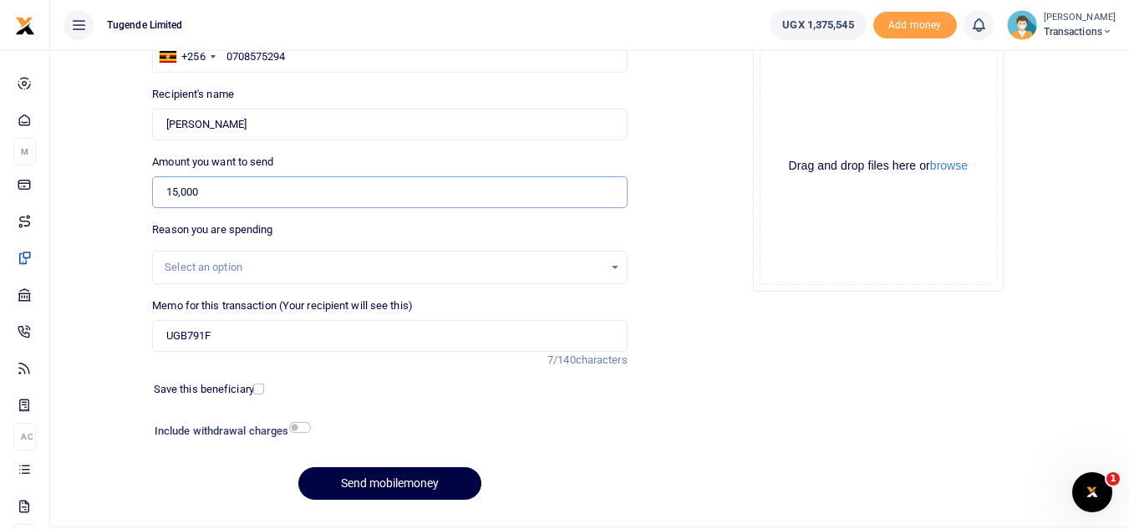
scroll to position [155, 0]
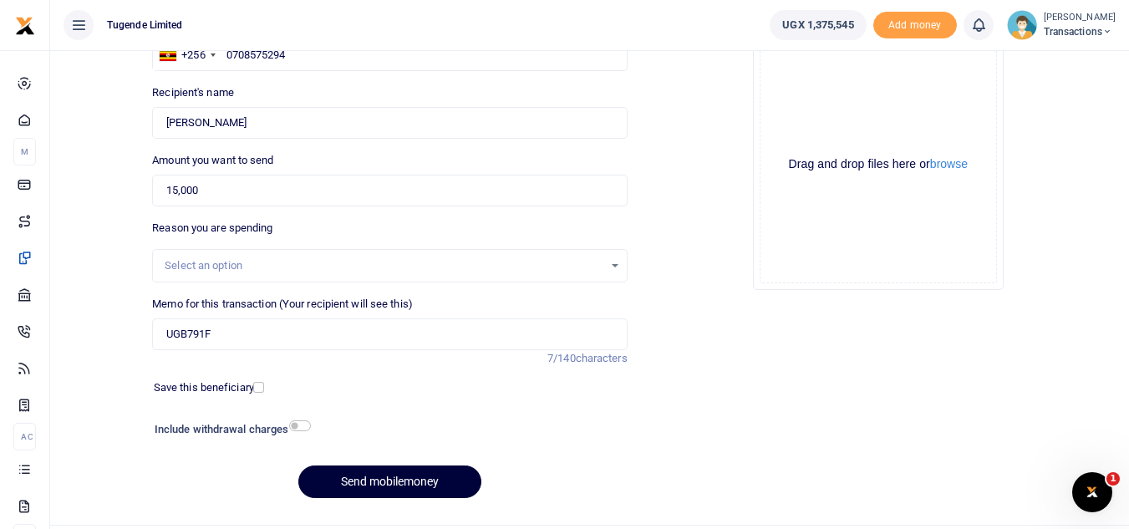
click at [347, 482] on button "Send mobilemoney" at bounding box center [389, 482] width 183 height 33
type input "0708575294"
click at [334, 467] on button "Send mobilemoney" at bounding box center [389, 482] width 183 height 33
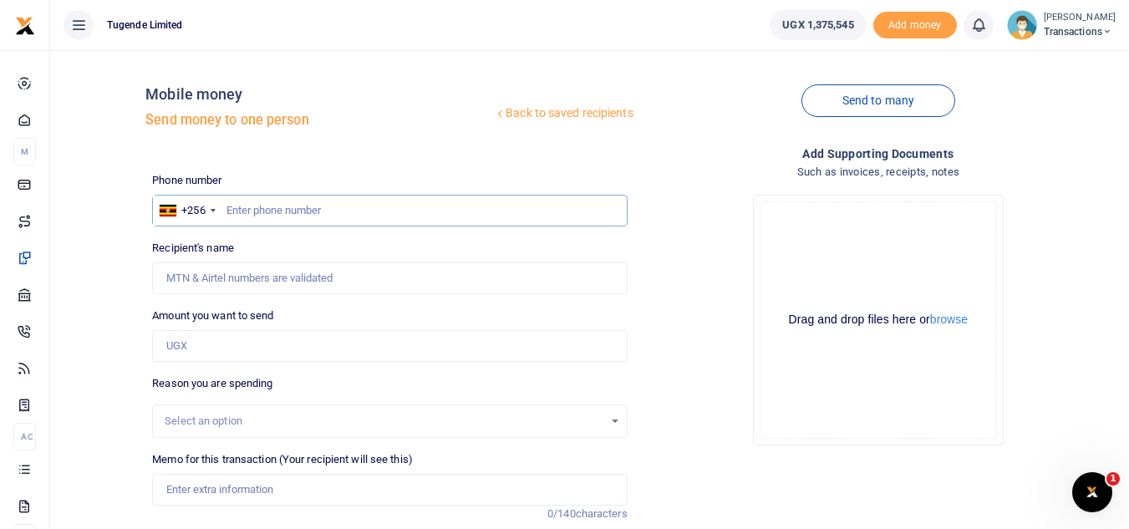
click at [293, 212] on input "text" at bounding box center [389, 211] width 475 height 32
type input "v"
paste input "0705575188"
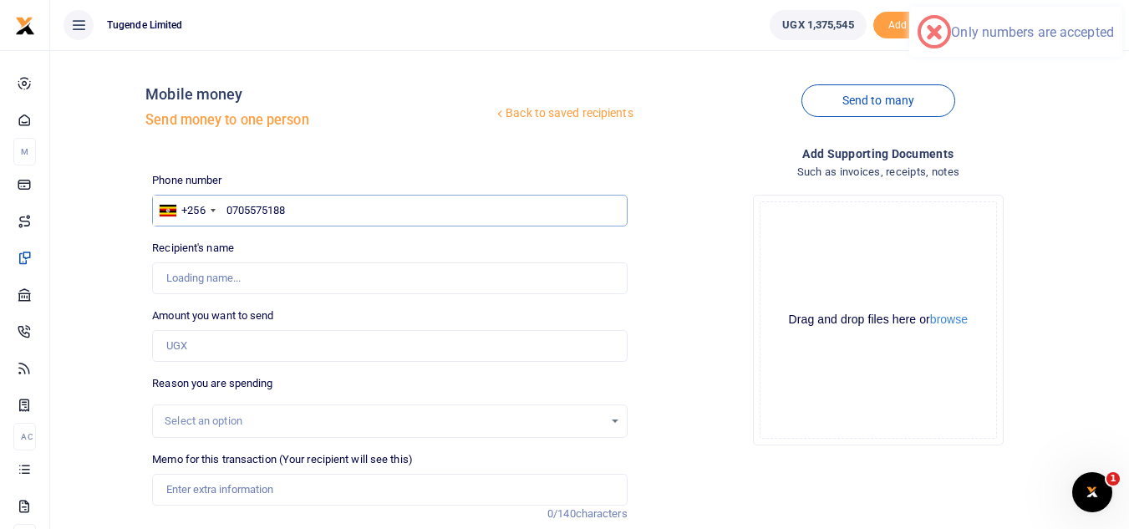
type input "0705575188"
type input "Antonny Kyuba"
click at [259, 344] on input "Amount you want to send" at bounding box center [389, 346] width 475 height 32
paste input "50000"
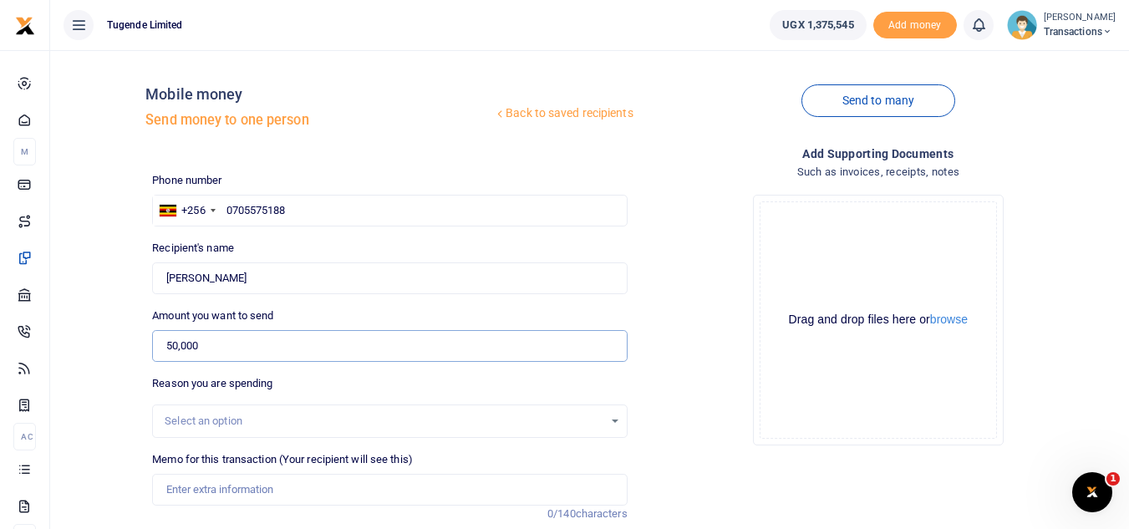
type input "50,000"
click at [271, 486] on input "Memo for this transaction (Your recipient will see this)" at bounding box center [389, 490] width 475 height 32
paste input "UMA889BW"
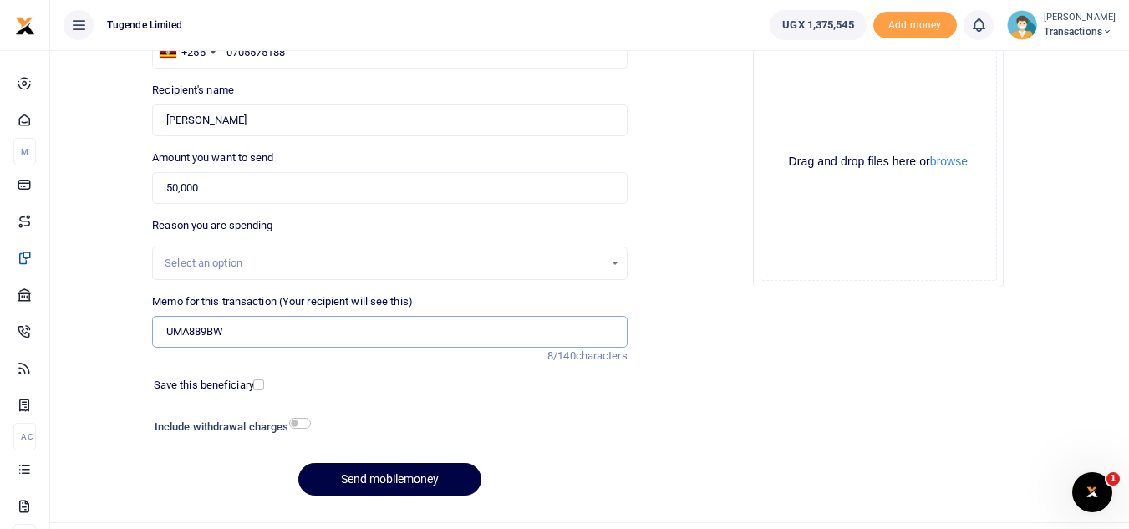
scroll to position [195, 0]
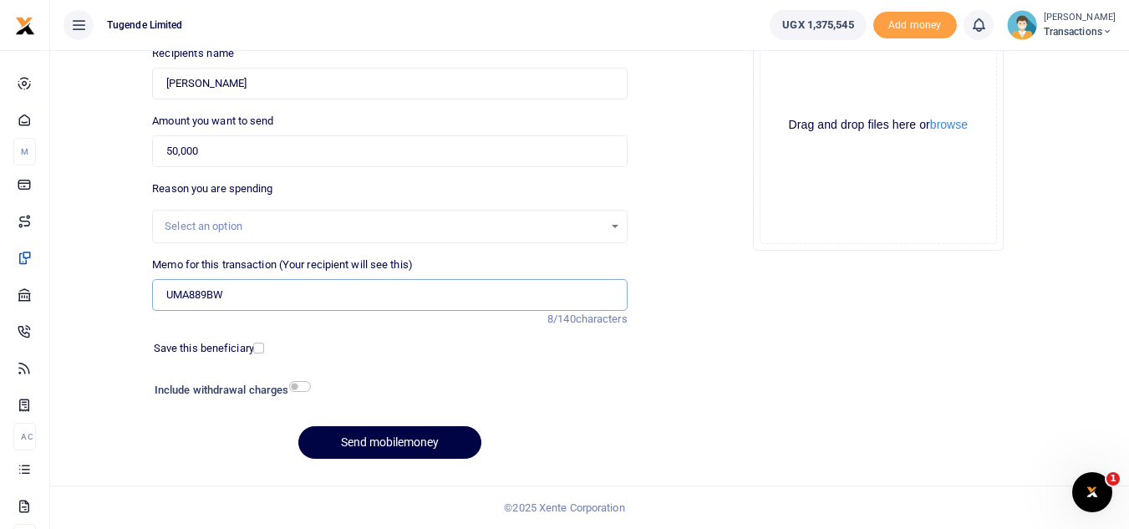
type input "UMA889BW"
click at [352, 453] on button "Send mobilemoney" at bounding box center [389, 442] width 183 height 33
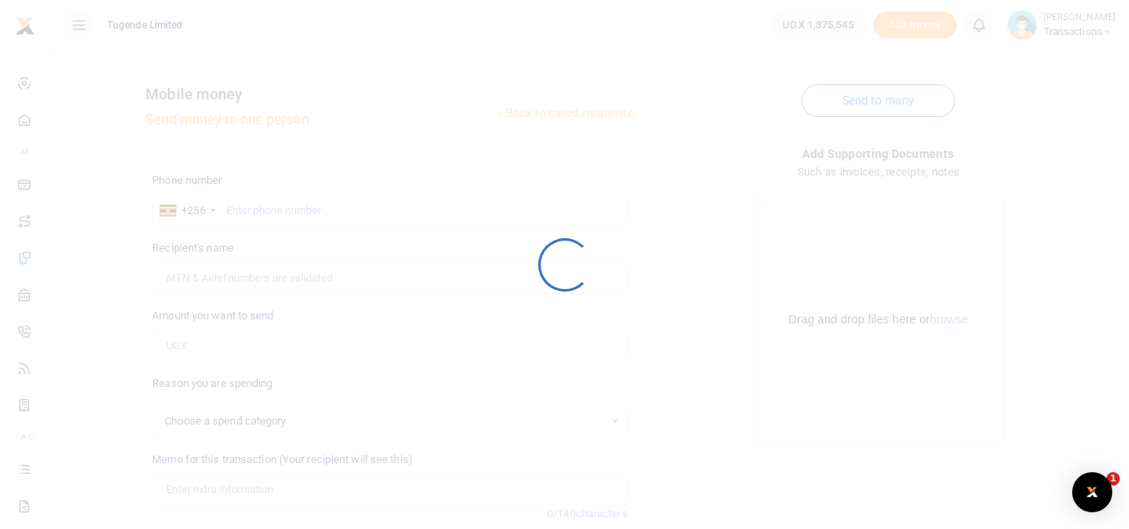
select select
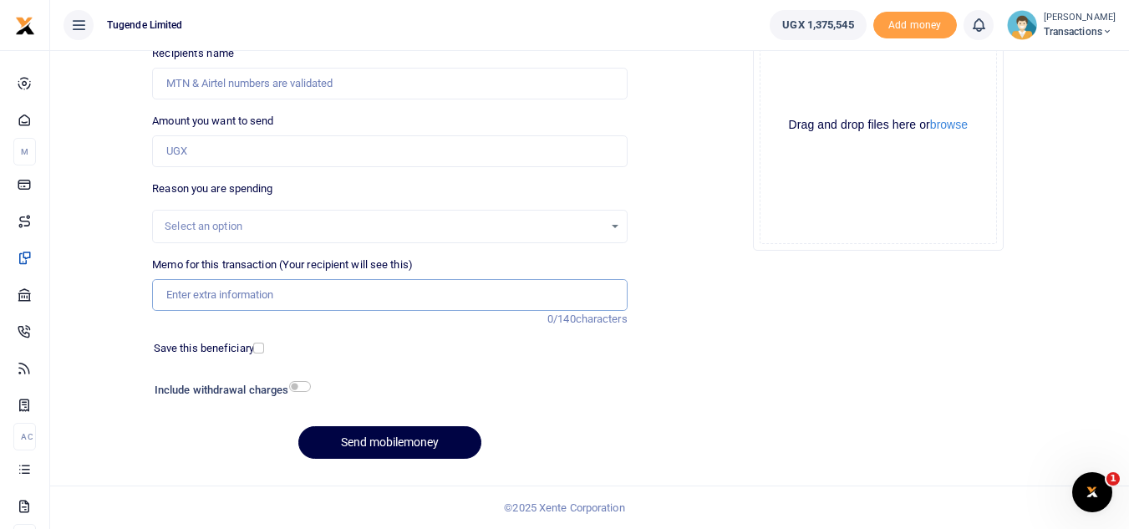
paste input "UFZ714S,UGC662P,UGC722C,UGC196V,UGB59G."
click at [419, 304] on input "Memo for this transaction (Your recipient will see this)" at bounding box center [389, 295] width 475 height 32
type input "UFZ714S,UGC662P,UGC722C,UGC196V,UGB59G."
click at [261, 150] on input "Amount you want to send" at bounding box center [389, 151] width 475 height 32
paste input "165,000"
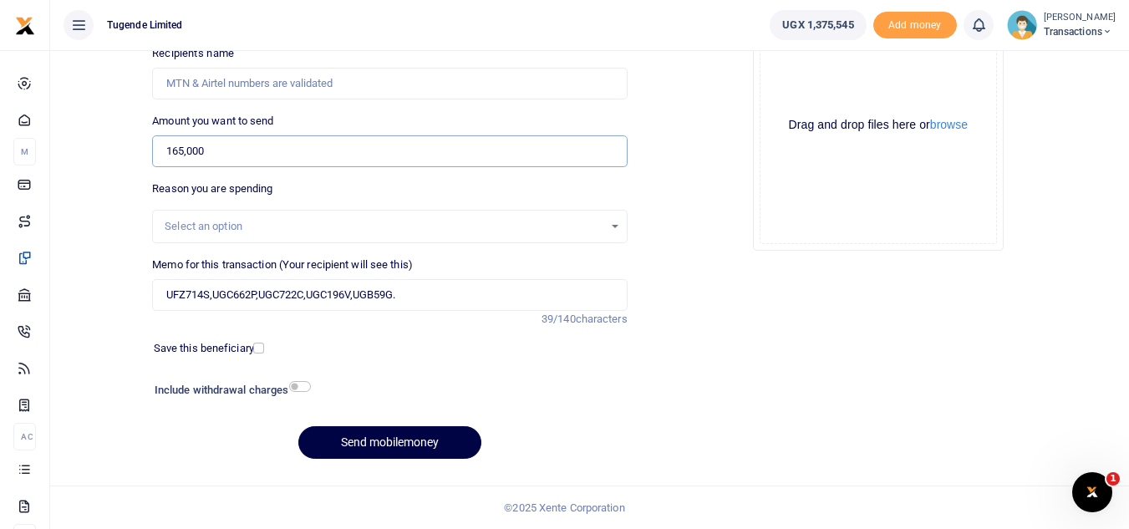
type input "165,000"
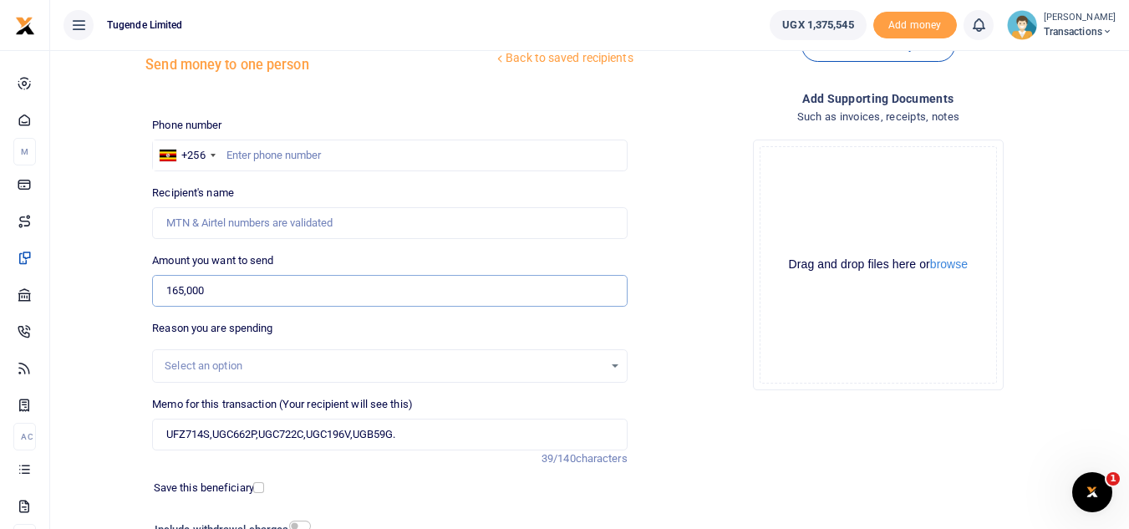
scroll to position [54, 0]
click at [389, 157] on input "text" at bounding box center [389, 156] width 475 height 32
paste input "0763796114"
type input "0763796114"
type input "James Weloma"
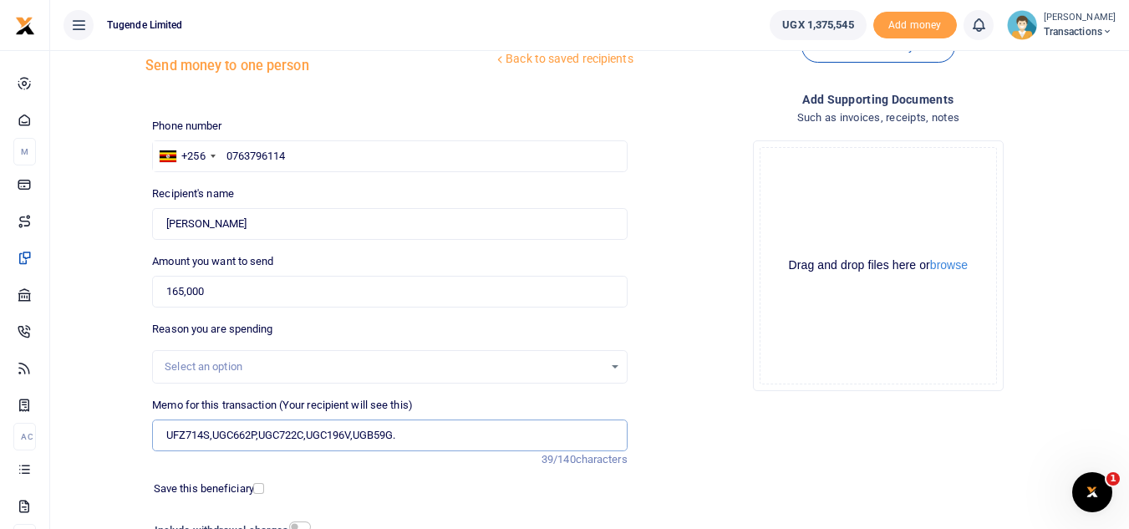
click at [262, 436] on input "UFZ714S,UGC662P,UGC722C,UGC196V,UGB59G." at bounding box center [389, 436] width 475 height 32
click at [313, 441] on input "UFZ714S,UGC662P UGC722C,UGC196V,UGB59G." at bounding box center [389, 436] width 475 height 32
click at [361, 436] on input "UFZ714S,UGC662P UGC722C UGC196V,UGB59G." at bounding box center [389, 436] width 475 height 32
click at [214, 440] on input "UFZ714S,UGC662P UGC722C UGC196V UGB59G." at bounding box center [389, 436] width 475 height 32
click at [412, 436] on input "UFZ714S UGC662P UGC722C UGC196V UGB59G." at bounding box center [389, 436] width 475 height 32
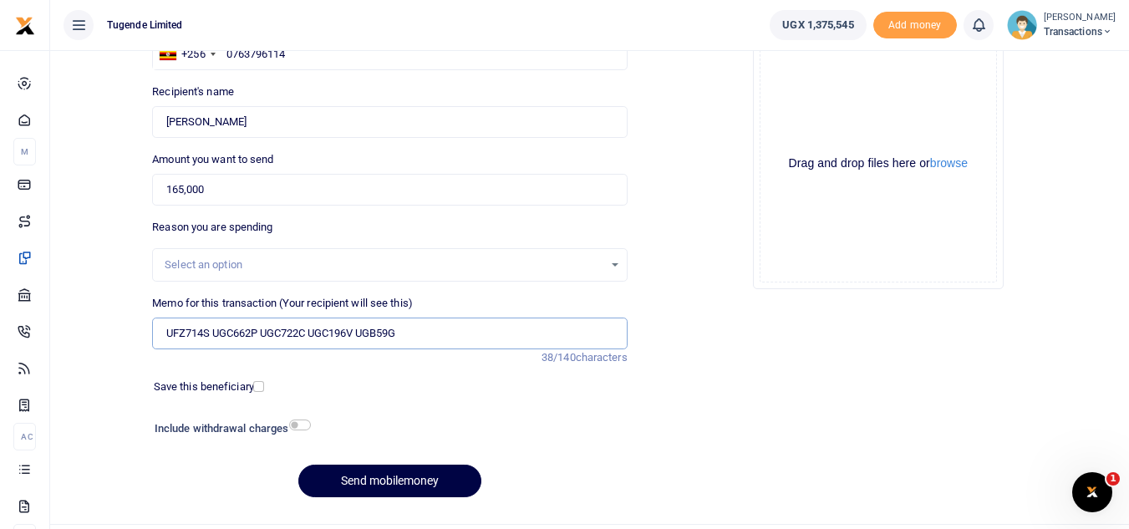
scroll to position [157, 0]
type input "UFZ714S UGC662P UGC722C UGC196V UGB59G"
click at [394, 480] on button "Send mobilemoney" at bounding box center [389, 480] width 183 height 33
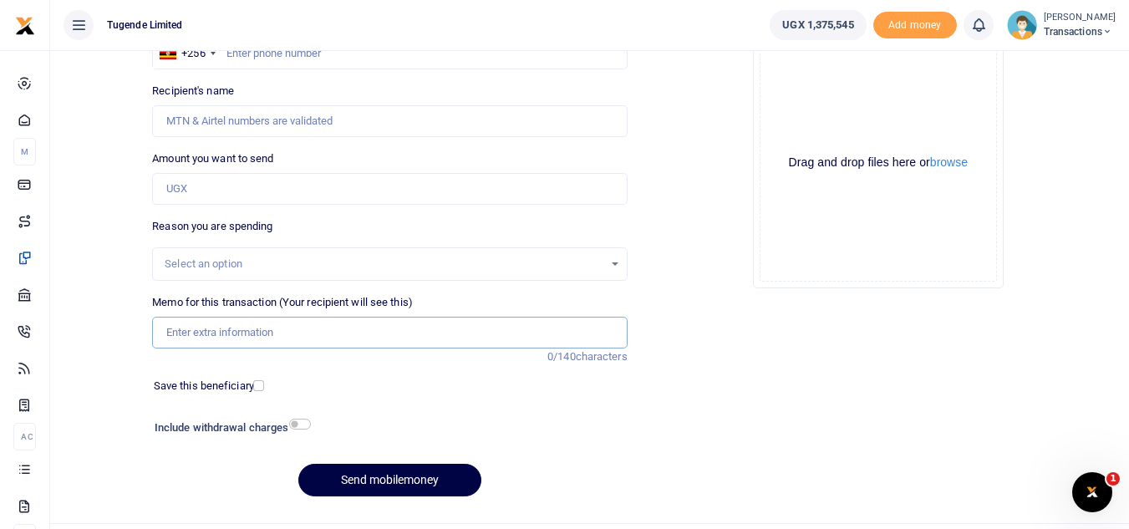
click at [389, 329] on input "Memo for this transaction (Your recipient will see this)" at bounding box center [389, 333] width 475 height 32
paste input "UGB617L"
click at [389, 329] on input "UGB617L" at bounding box center [389, 333] width 475 height 32
type input "UGB617L"
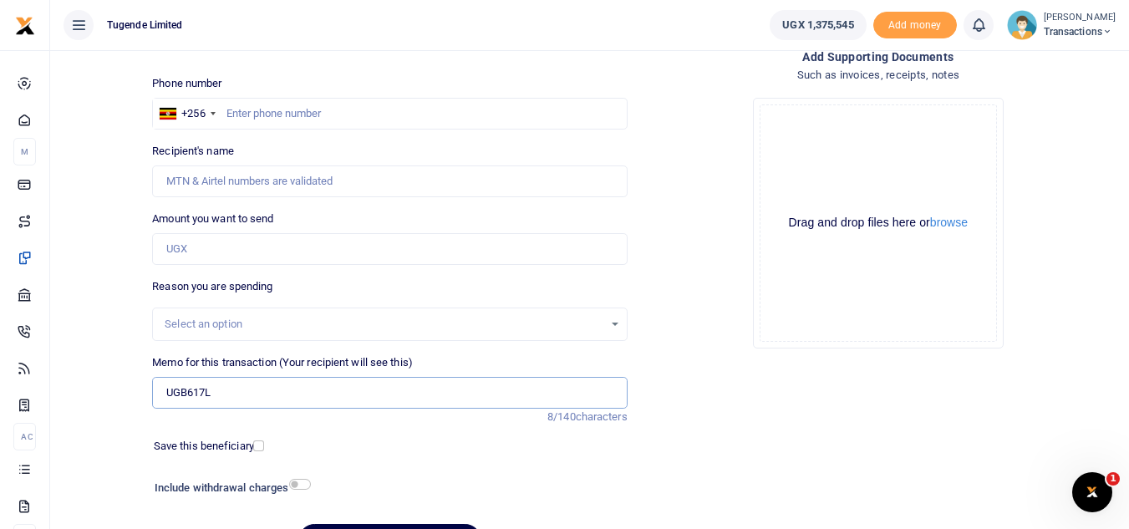
scroll to position [94, 0]
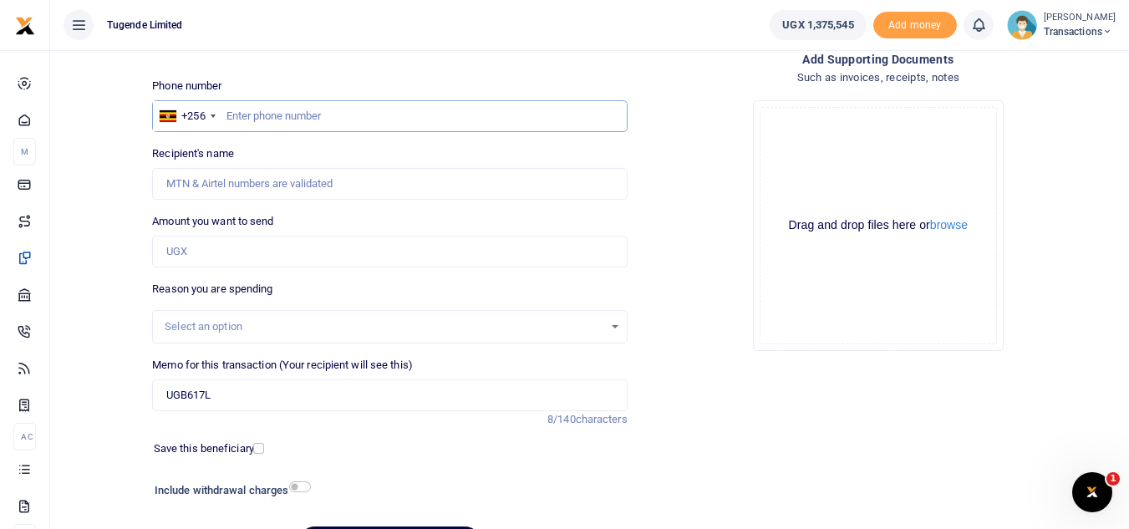
click at [262, 106] on input "text" at bounding box center [389, 116] width 475 height 32
paste input "0791543834"
type input "0791543834"
type input "Kassim Sebunya"
click at [288, 267] on input "Amount you want to send" at bounding box center [389, 252] width 475 height 32
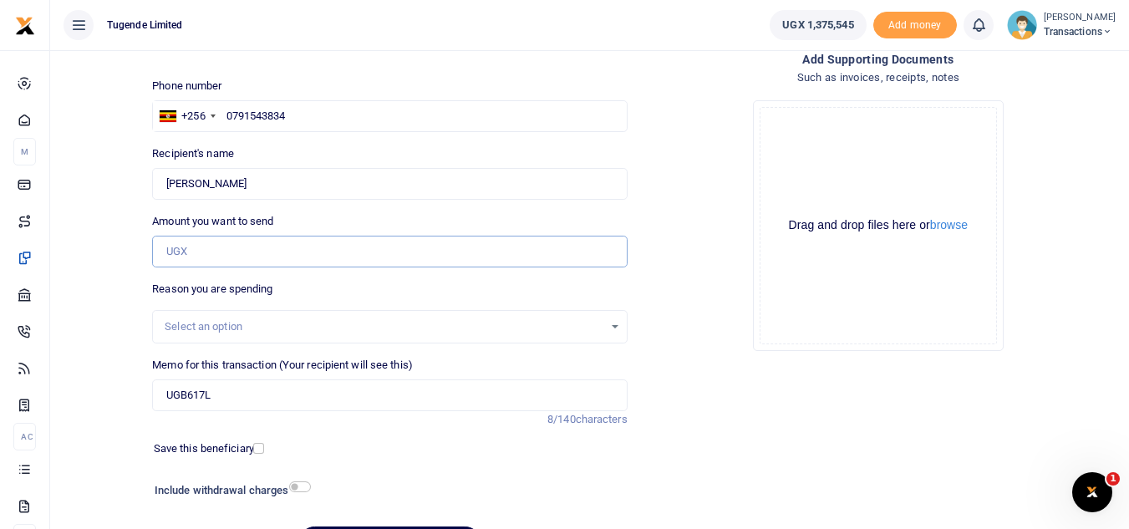
paste input "103,000"
type input "103,000"
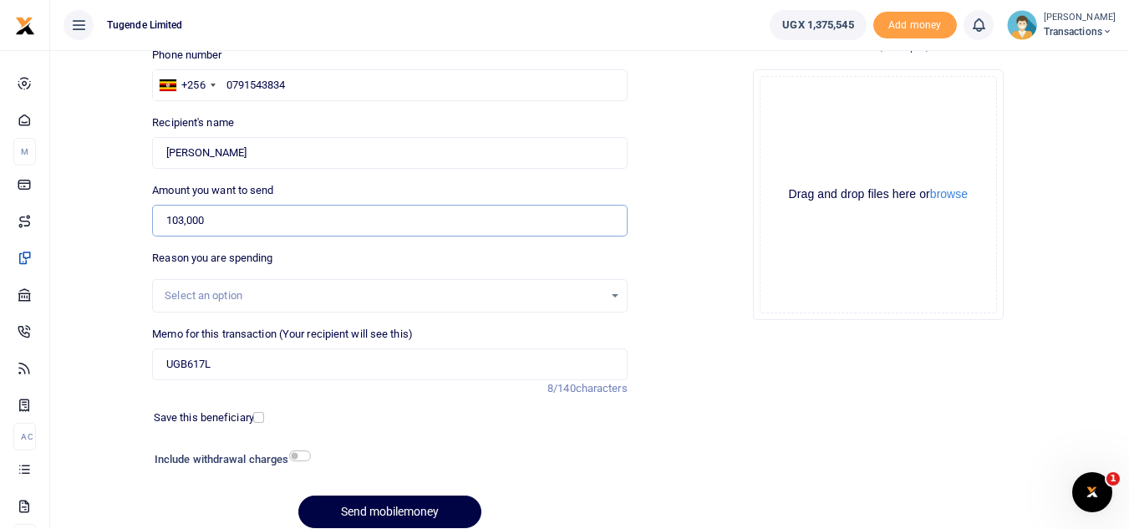
scroll to position [126, 0]
click at [314, 504] on button "Send mobilemoney" at bounding box center [389, 511] width 183 height 33
type input "0791543834"
click at [318, 496] on button "Send mobilemoney" at bounding box center [389, 511] width 183 height 33
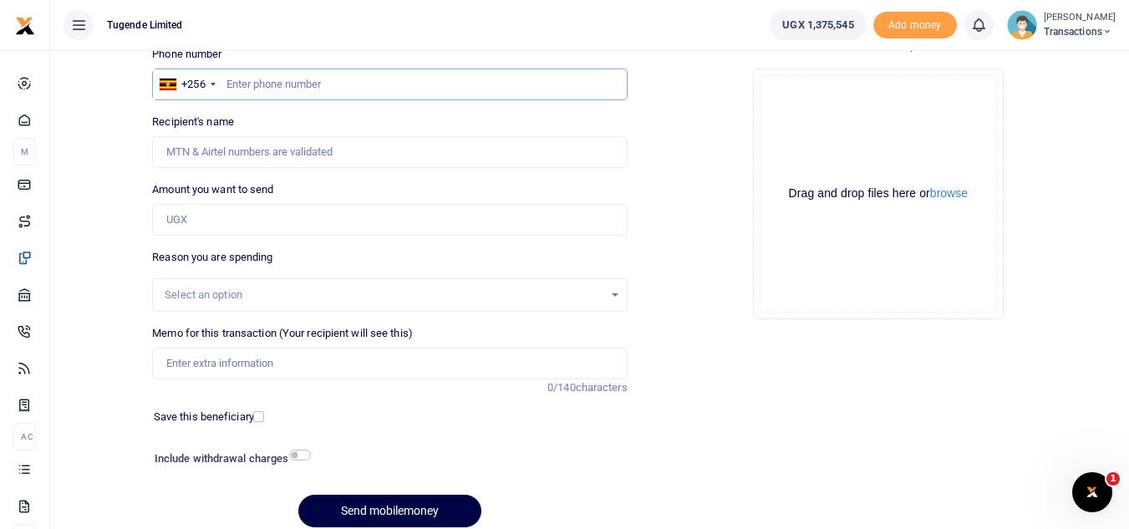
click at [358, 93] on input "text" at bounding box center [389, 85] width 475 height 32
paste input "0766663429"
type input "0766663429"
type input "Joel Ssenyojjo"
click at [298, 223] on input "Amount you want to send" at bounding box center [389, 220] width 475 height 32
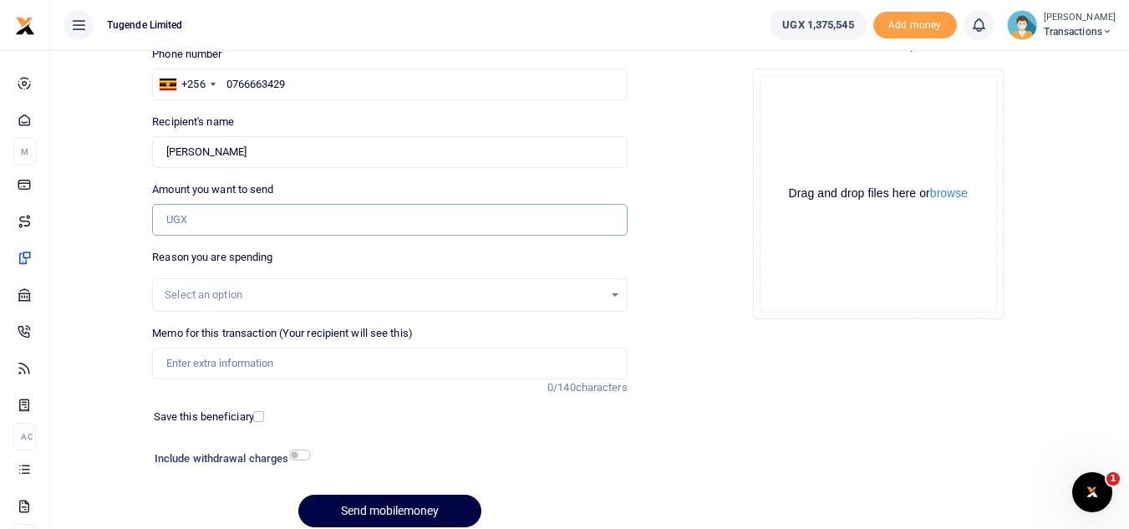
paste input "62,000"
type input "62,000"
click at [276, 362] on input "Memo for this transaction (Your recipient will see this)" at bounding box center [389, 364] width 475 height 32
paste input "UGB617L"
type input "UGB617L"
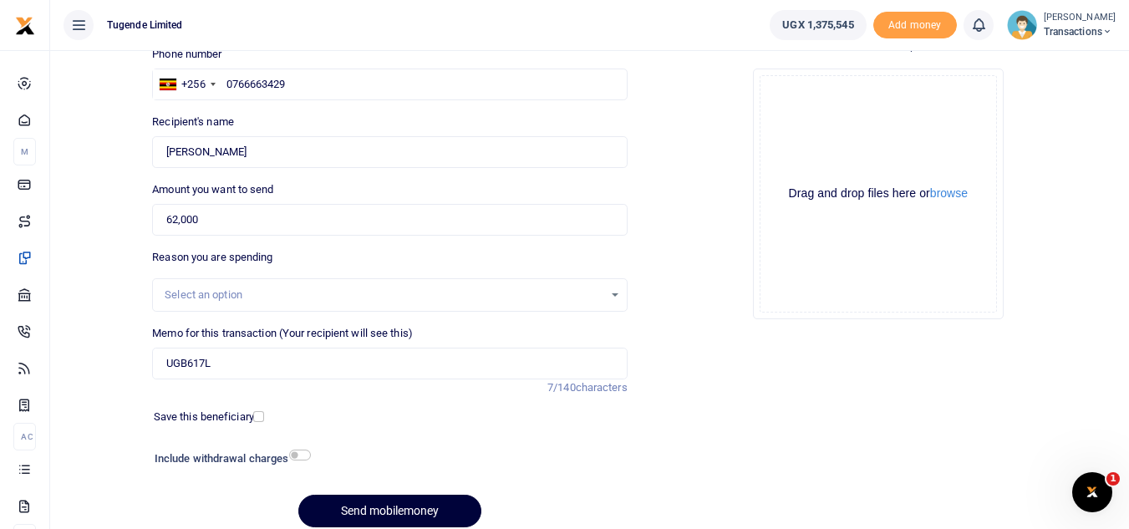
click at [390, 501] on button "Send mobilemoney" at bounding box center [389, 511] width 183 height 33
type input "0766663429"
click at [354, 507] on button "Send mobilemoney" at bounding box center [389, 511] width 183 height 33
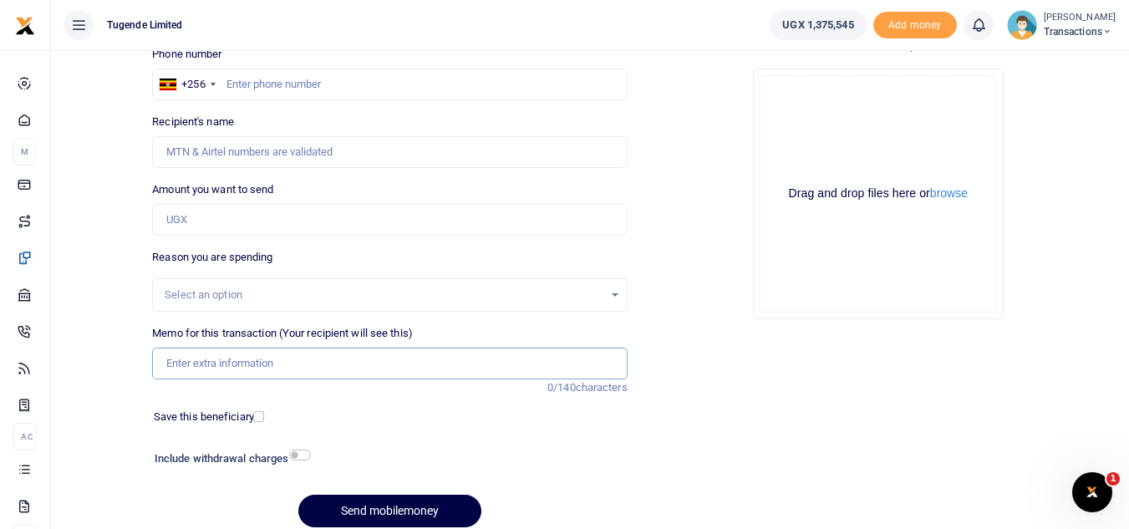
click at [339, 375] on input "Memo for this transaction (Your recipient will see this)" at bounding box center [389, 364] width 475 height 32
paste input "UMA917BX, UGC398F"
type input "UMA917BX, UGC398F"
click at [369, 233] on input "Amount you want to send" at bounding box center [389, 220] width 475 height 32
paste input "70000"
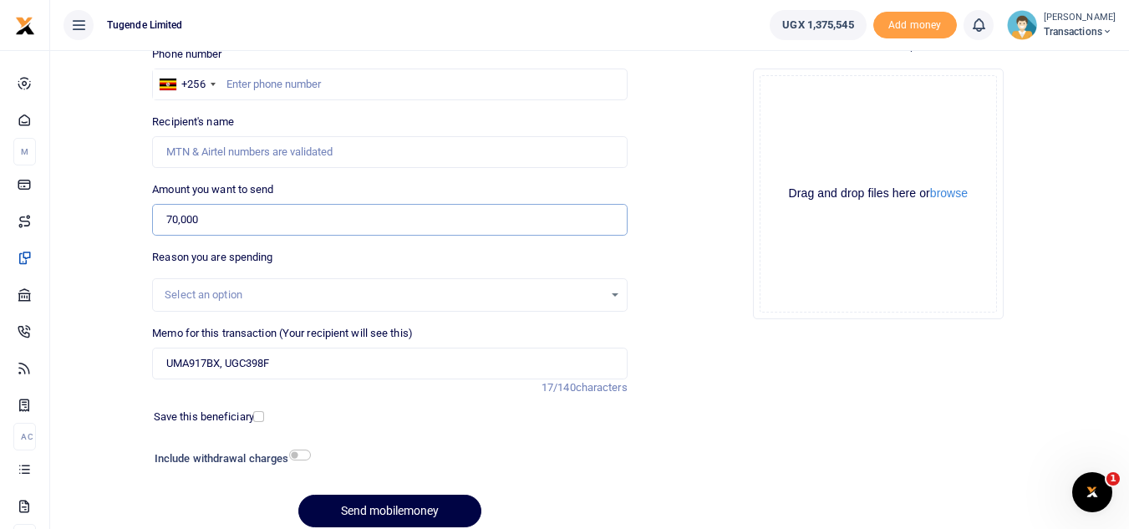
type input "70,000"
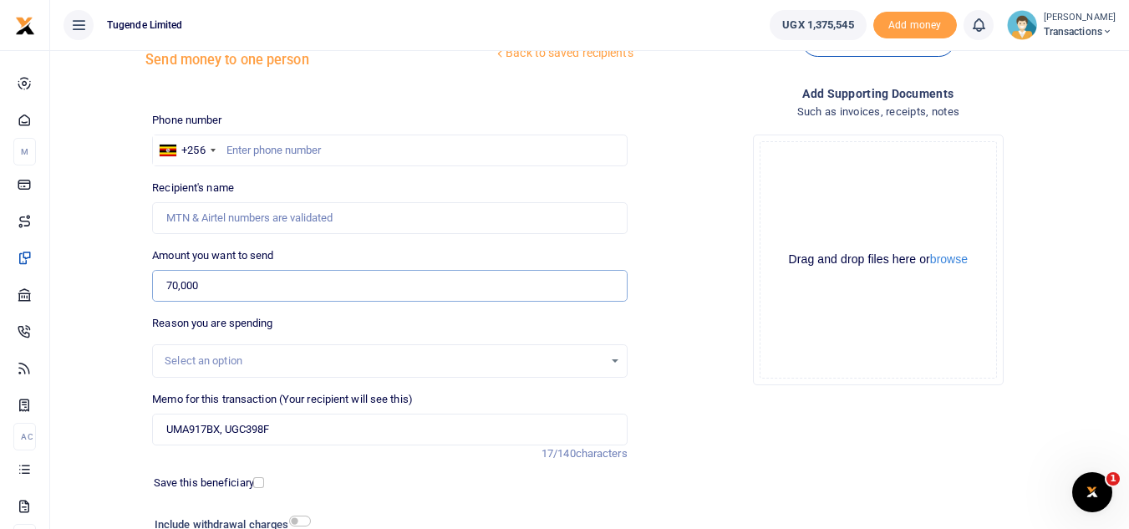
scroll to position [58, 0]
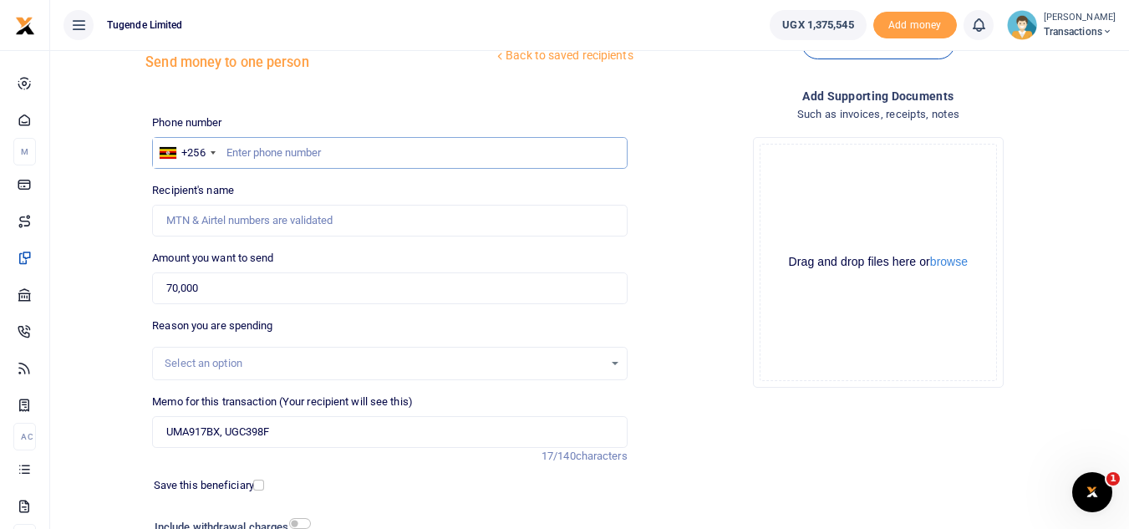
click at [418, 146] on input "text" at bounding box center [389, 153] width 475 height 32
paste input "0787344292"
type input "0787344292"
type input "[PERSON_NAME]"
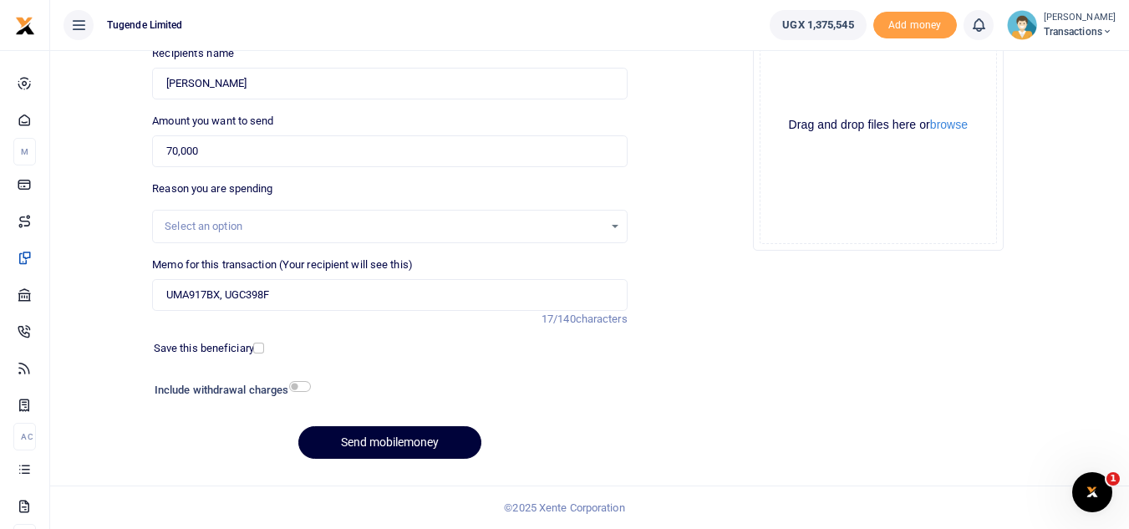
click at [403, 447] on button "Send mobilemoney" at bounding box center [389, 442] width 183 height 33
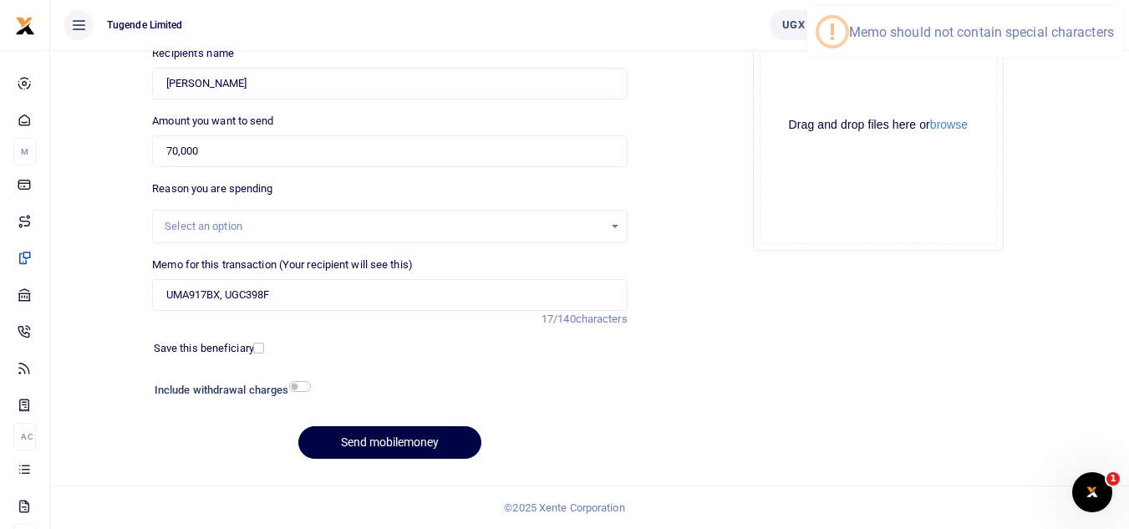
scroll to position [0, 0]
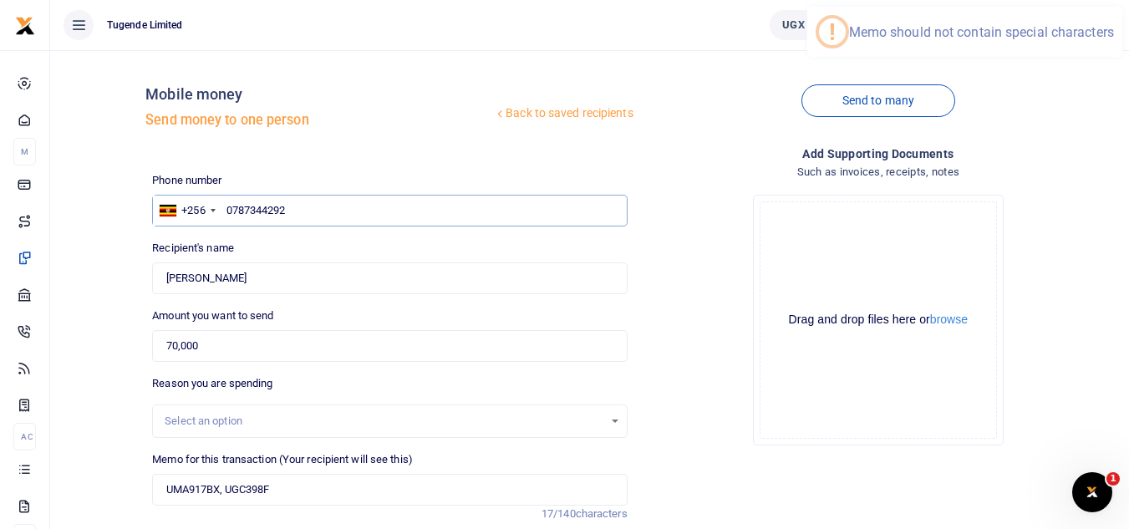
drag, startPoint x: 515, startPoint y: 222, endPoint x: 513, endPoint y: 430, distance: 209.0
click at [513, 430] on div "Phone number +256 [GEOGRAPHIC_DATA] [PHONE_NUMBER] Phone is required. Recipient…" at bounding box center [389, 420] width 488 height 496
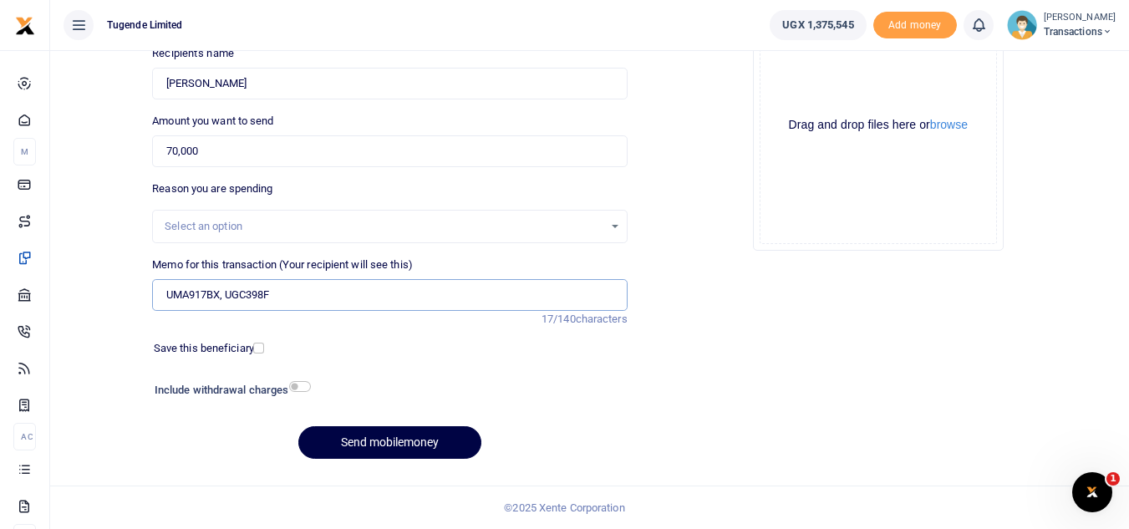
click at [227, 304] on input "UMA917BX, UGC398F" at bounding box center [389, 295] width 475 height 32
type input "UMA917BX UGC398F"
click at [357, 441] on button "Send mobilemoney" at bounding box center [389, 442] width 183 height 33
click at [376, 305] on input "Memo for this transaction (Your recipient will see this)" at bounding box center [389, 295] width 475 height 32
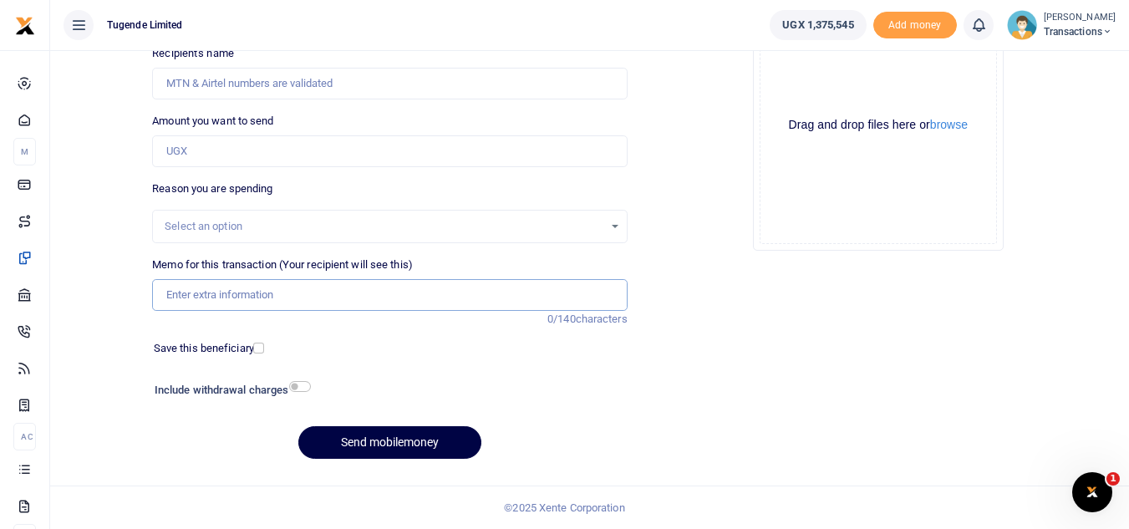
paste input "UFZ385U,UGB130K,UGD047J and UGD179M"
click at [376, 305] on input "UFZ385U,UGB130K,UGD047J and UGD179M" at bounding box center [389, 295] width 475 height 32
type input "UFZ385U,UGB130K,UGD047J and UGD179M"
click at [344, 152] on input "Amount you want to send" at bounding box center [389, 151] width 475 height 32
paste input "204,000"
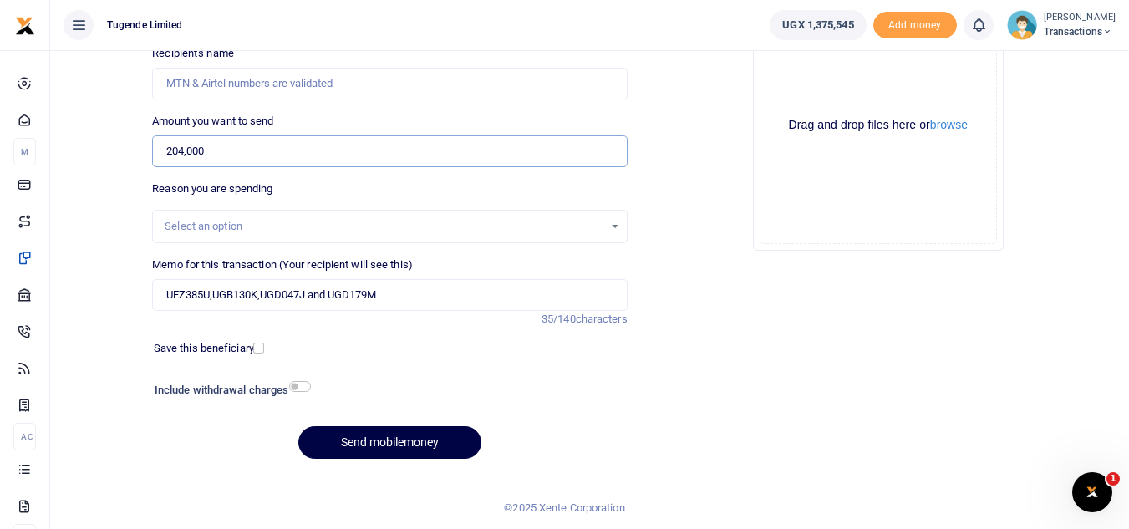
type input "204,000"
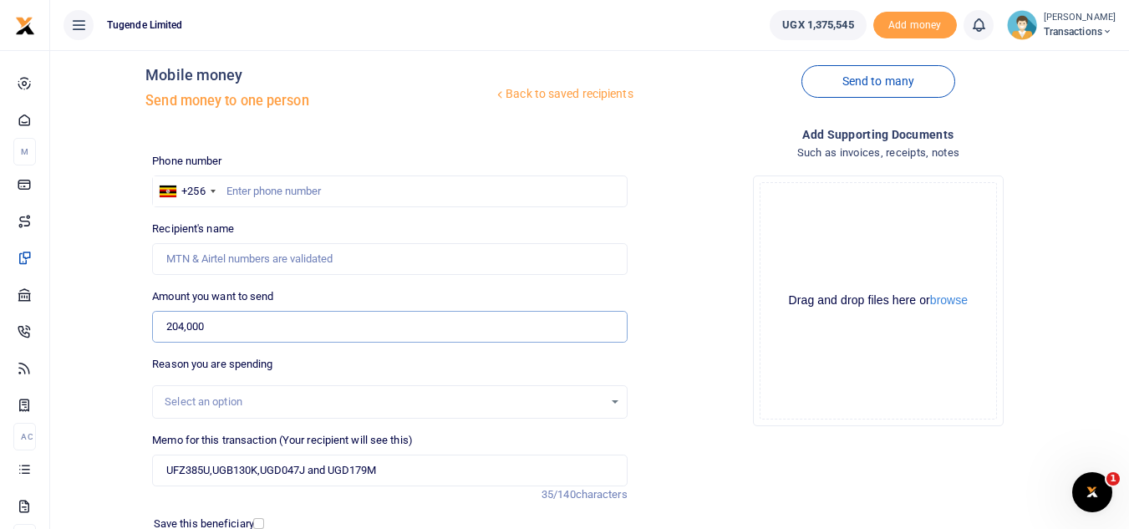
scroll to position [14, 0]
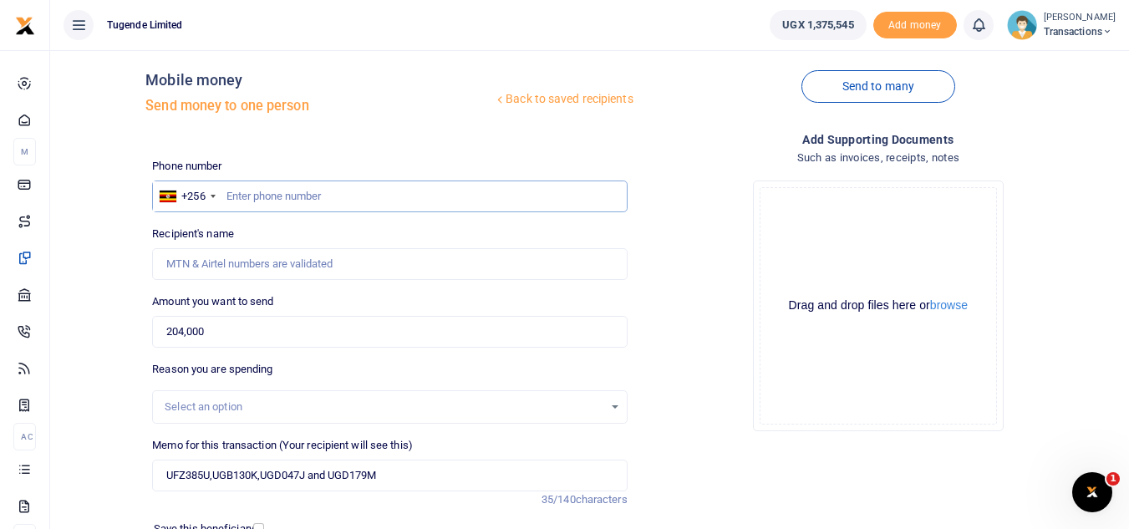
click at [357, 191] on input "text" at bounding box center [389, 197] width 475 height 32
paste input "0773-596170"
click at [257, 195] on input "0773-596170" at bounding box center [389, 197] width 475 height 32
type input "0773596170"
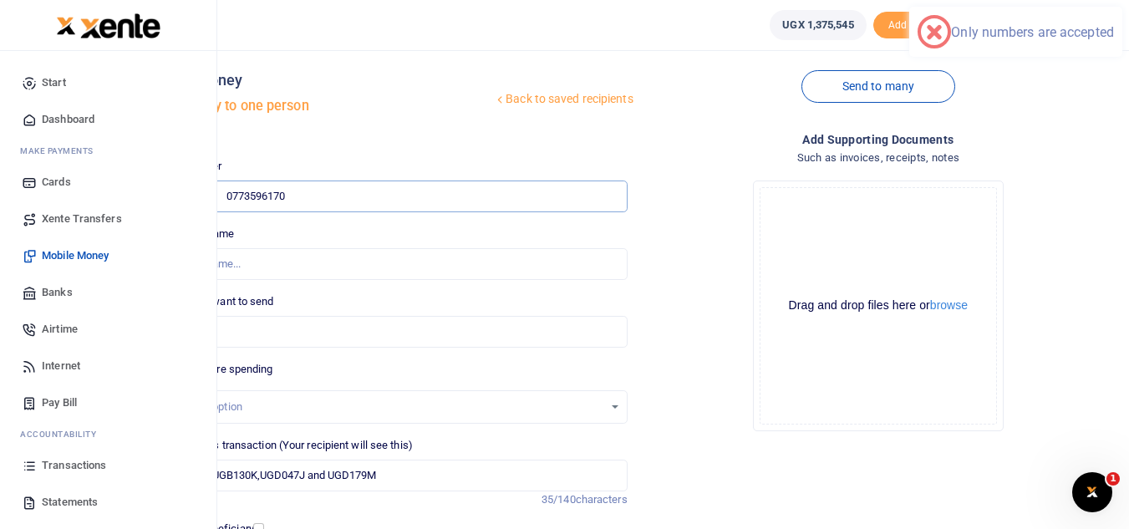
type input "Brian Muhindo"
type input "0773596170"
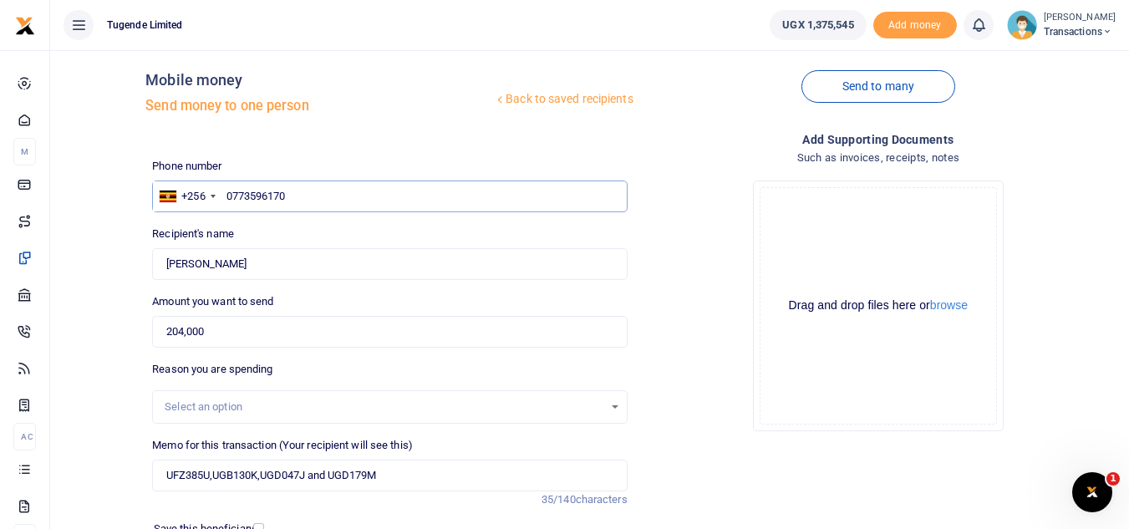
scroll to position [195, 0]
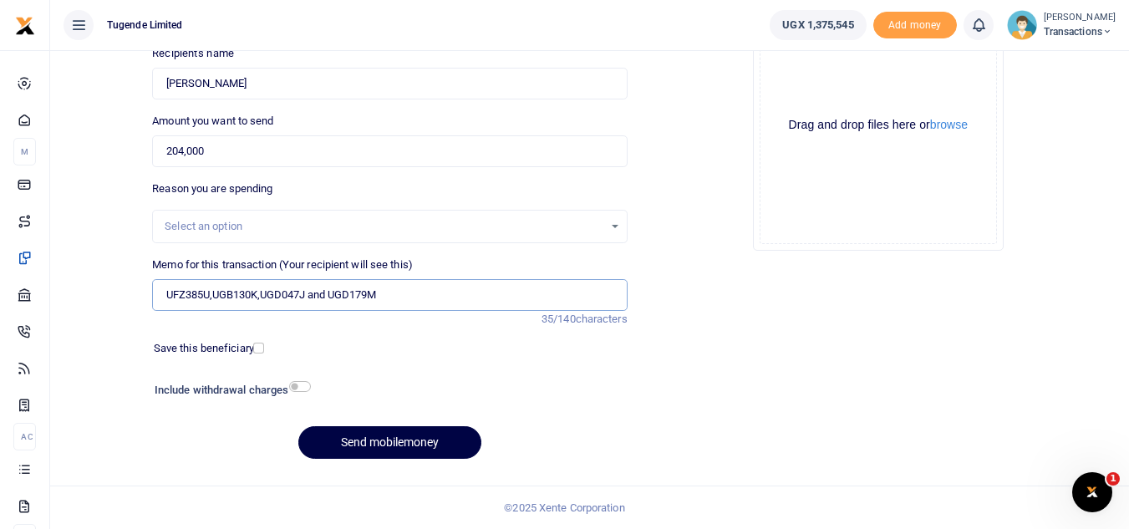
click at [212, 303] on input "UFZ385U,UGB130K,UGD047J and UGD179M" at bounding box center [389, 295] width 475 height 32
click at [262, 297] on input "UFZ385U UGB130K,UGD047J and UGD179M" at bounding box center [389, 295] width 475 height 32
type input "UFZ385U UGB130K UGD047J and UGD179M"
click at [359, 457] on button "Send mobilemoney" at bounding box center [389, 442] width 183 height 33
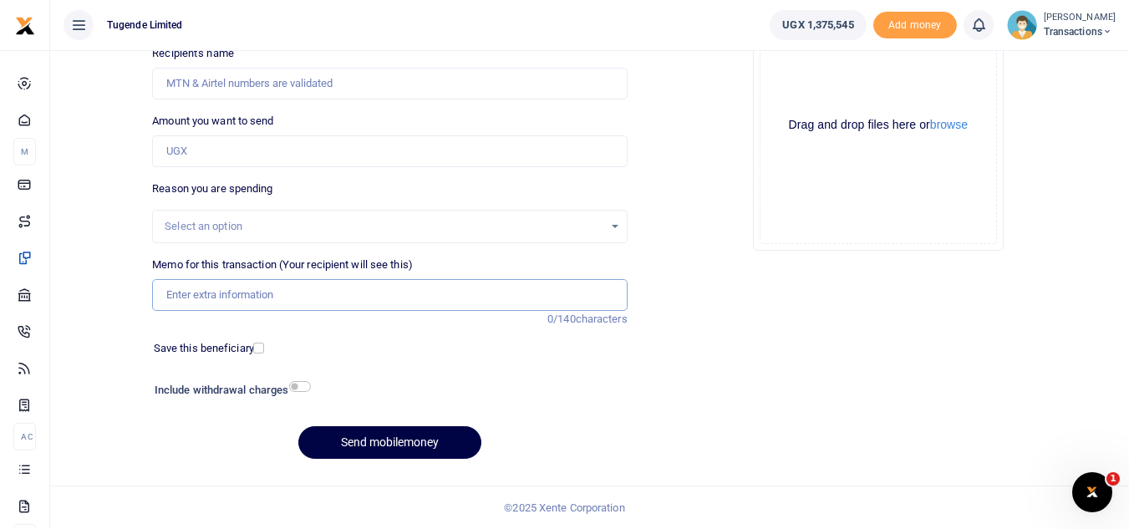
click at [410, 299] on input "Memo for this transaction (Your recipient will see this)" at bounding box center [389, 295] width 475 height 32
paste input "UGD770F"
click at [410, 299] on input "UGD770F" at bounding box center [389, 295] width 475 height 32
type input "UGD770F"
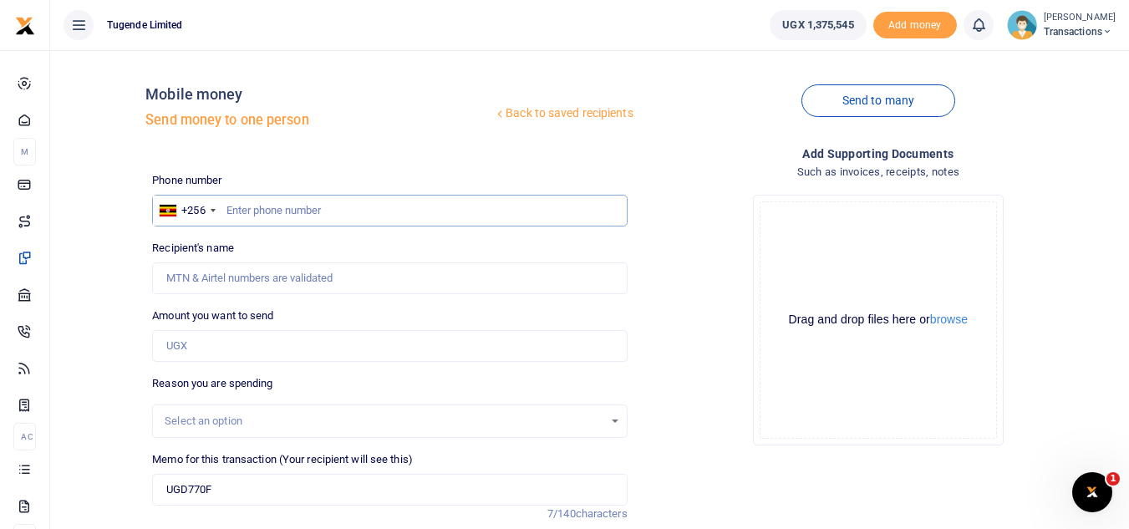
click at [326, 201] on input "text" at bounding box center [389, 211] width 475 height 32
paste input "0755043770"
type input "0755043770"
click at [204, 347] on input "Amount you want to send" at bounding box center [389, 346] width 475 height 32
type input "410,000"
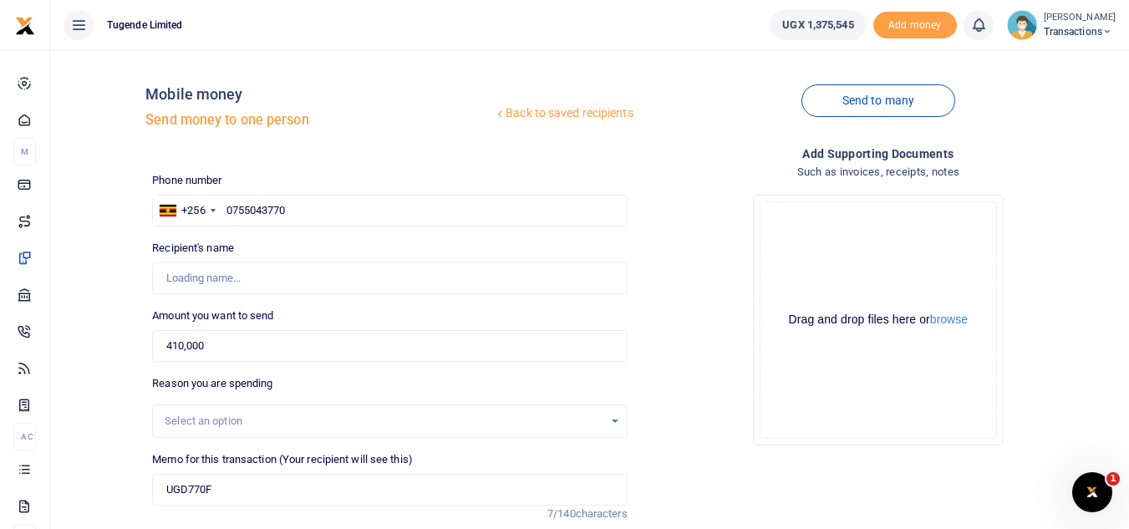
type input "Joel Bwambale"
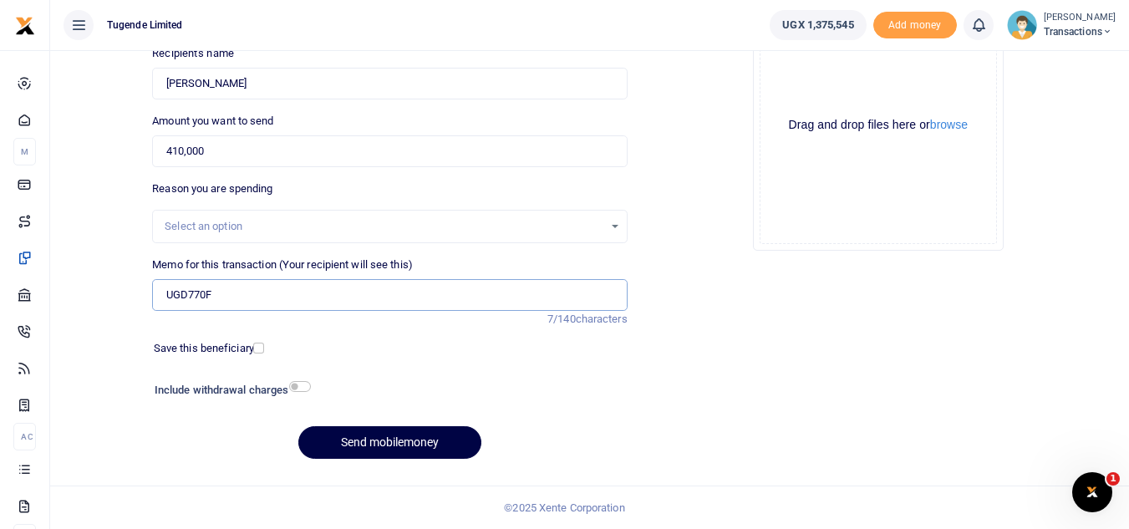
drag, startPoint x: 277, startPoint y: 303, endPoint x: 283, endPoint y: 262, distance: 40.5
click at [277, 303] on input "UGD770F" at bounding box center [389, 295] width 475 height 32
paste input "TLUG-017177"
click at [246, 293] on input "UGD770F TLUG-017177" at bounding box center [389, 295] width 475 height 32
type input "UGD770F TLUG 017177"
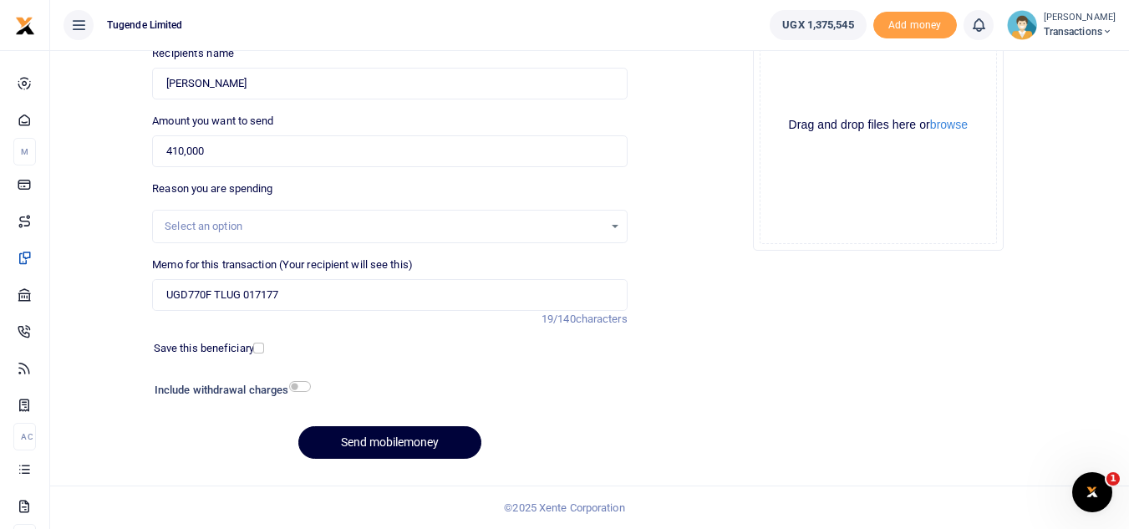
click at [346, 434] on button "Send mobilemoney" at bounding box center [389, 442] width 183 height 33
type input "0755043770"
click at [370, 446] on button "Send mobilemoney" at bounding box center [389, 442] width 183 height 33
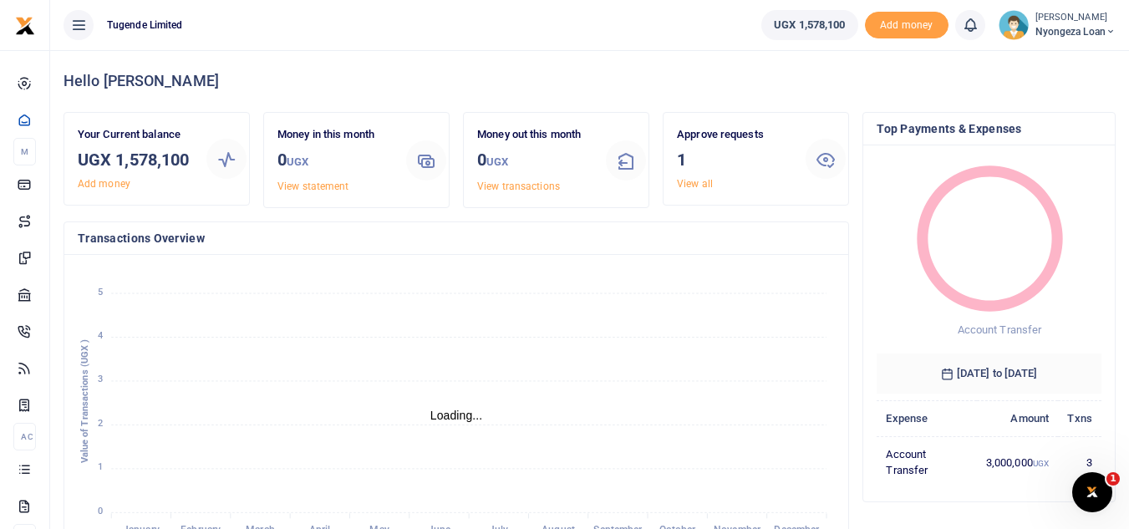
scroll to position [13, 13]
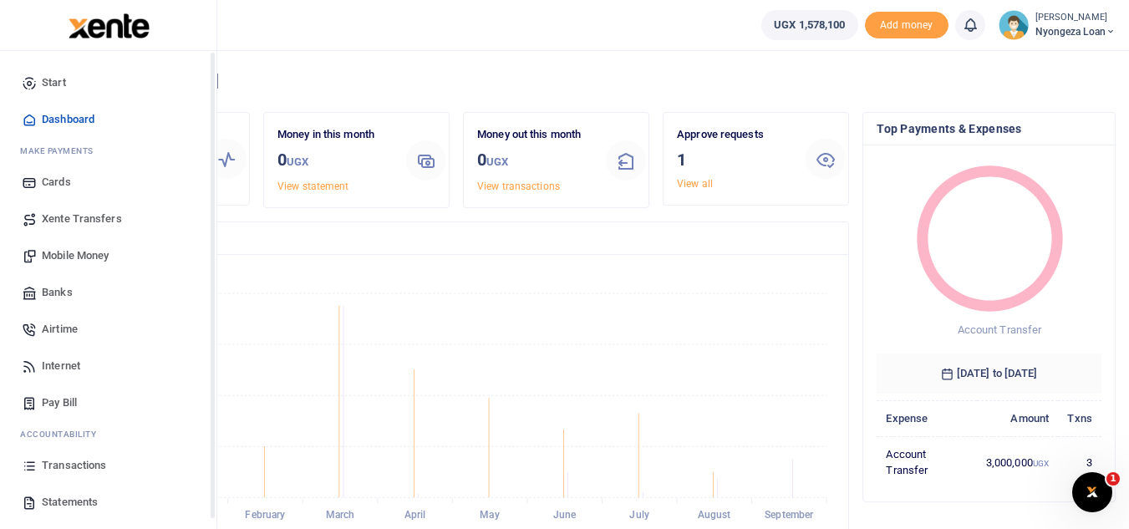
click at [79, 220] on span "Xente Transfers" at bounding box center [82, 219] width 80 height 17
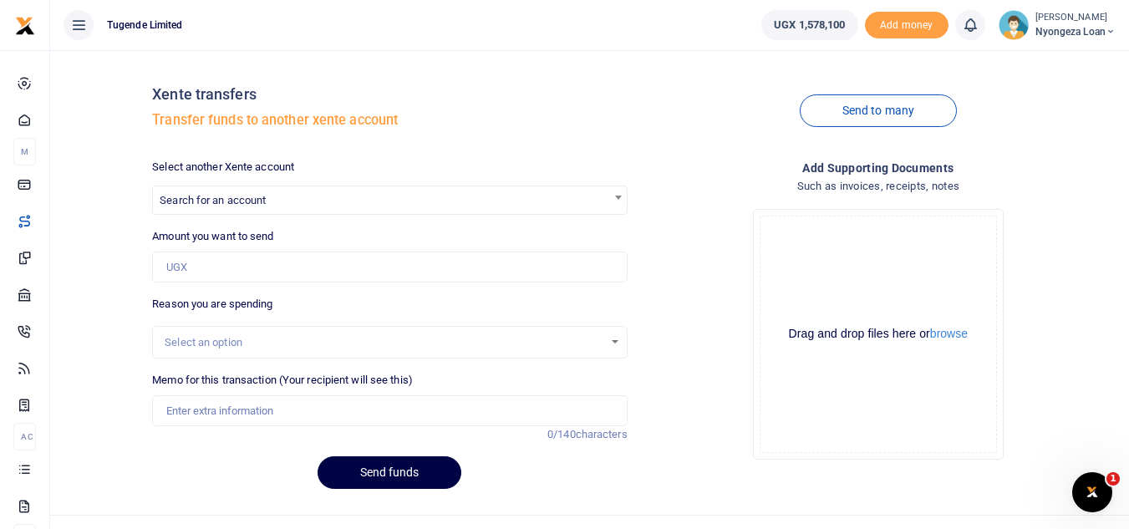
click at [272, 206] on span "Search for an account" at bounding box center [389, 199] width 473 height 26
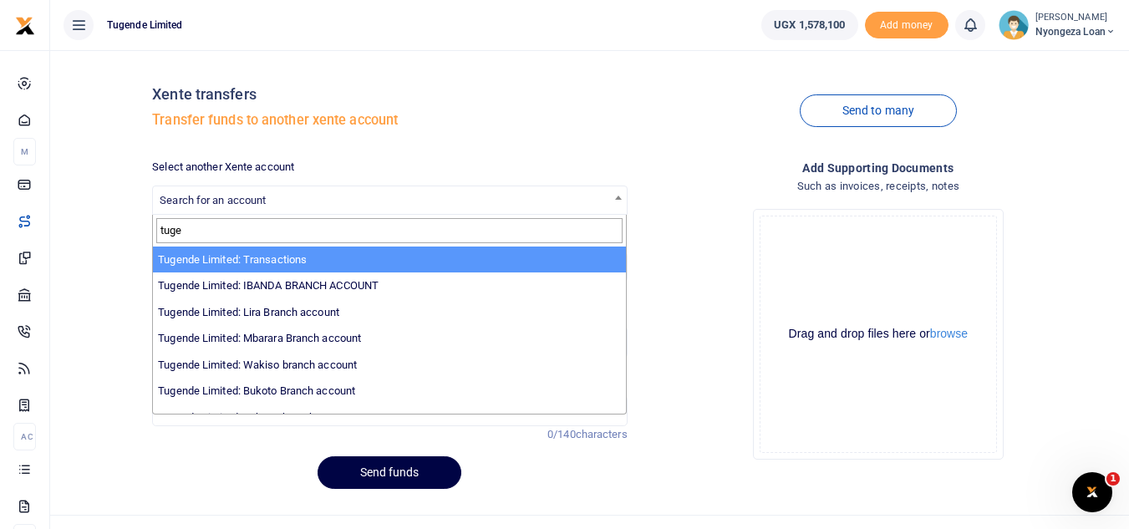
type input "tuge"
select select "3085"
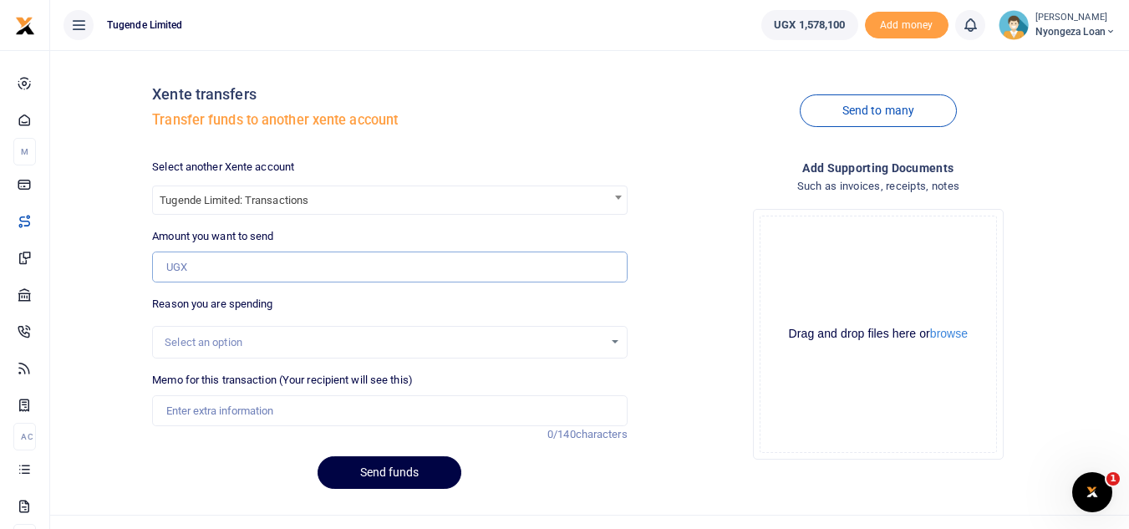
click at [263, 272] on input "Amount you want to send" at bounding box center [389, 268] width 475 height 32
type input "500,000"
click at [304, 330] on div "Select an option" at bounding box center [389, 342] width 475 height 33
click at [304, 341] on div "Select an option" at bounding box center [384, 342] width 438 height 17
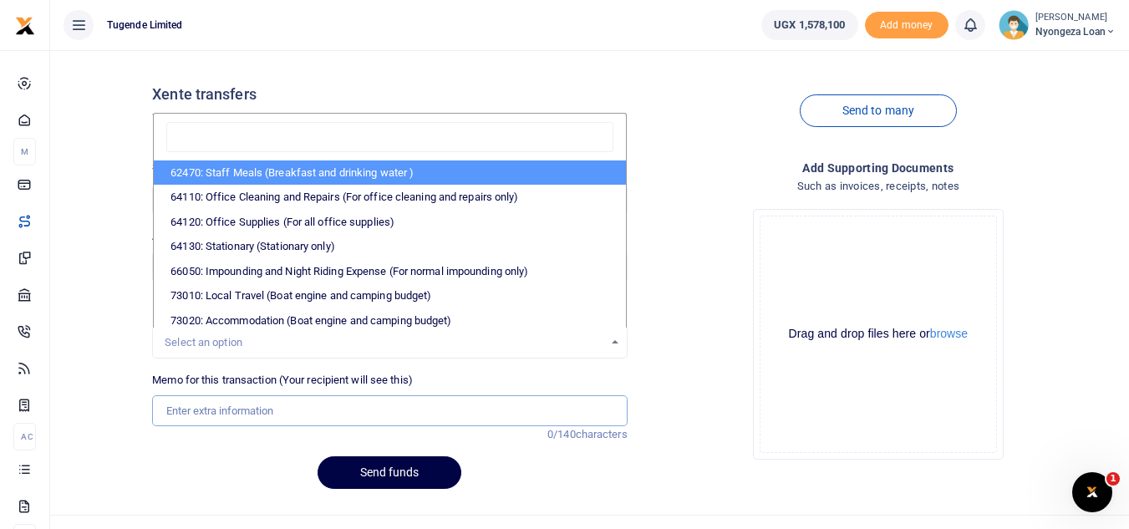
click at [250, 407] on input "Memo for this transaction (Your recipient will see this)" at bounding box center [389, 411] width 475 height 32
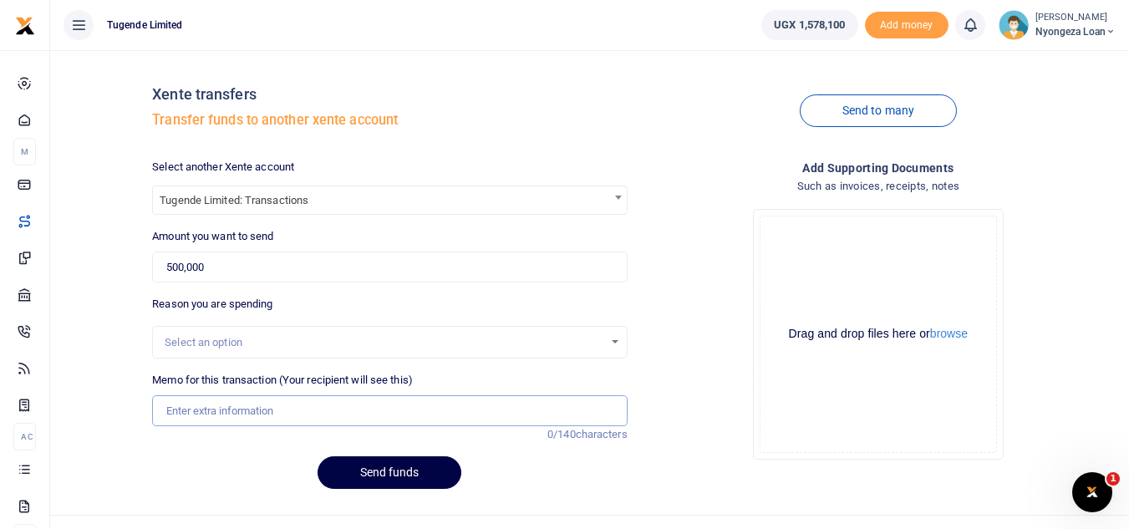
click at [250, 408] on input "Memo for this transaction (Your recipient will see this)" at bounding box center [389, 411] width 475 height 32
type input "Transfer to Transactions"
click at [404, 466] on button "Send funds" at bounding box center [390, 472] width 144 height 33
click at [457, 45] on ul "Tugende Limited" at bounding box center [399, 25] width 698 height 50
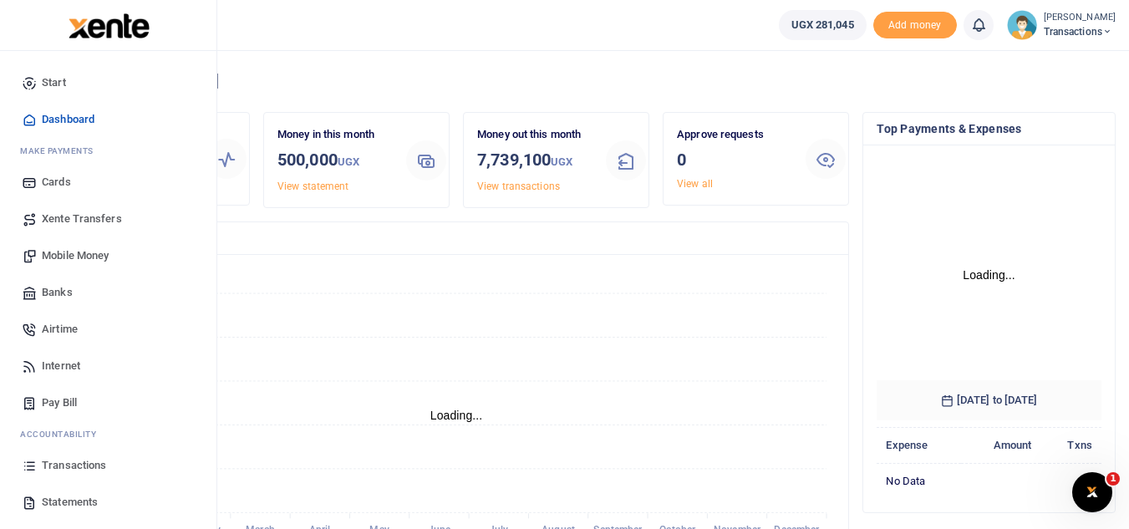
click at [93, 257] on span "Mobile Money" at bounding box center [75, 255] width 67 height 17
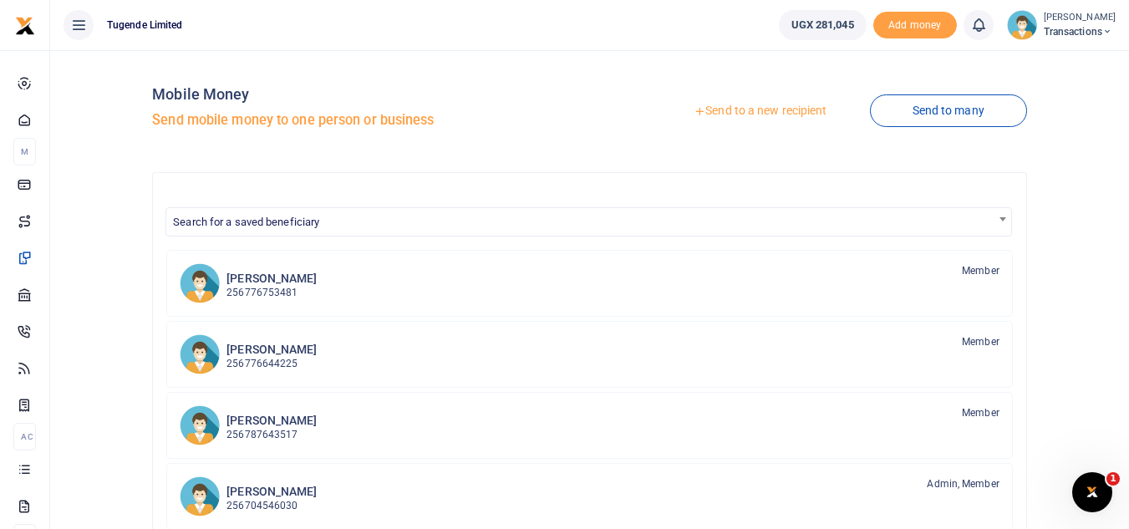
click at [747, 109] on link "Send to a new recipient" at bounding box center [760, 111] width 218 height 30
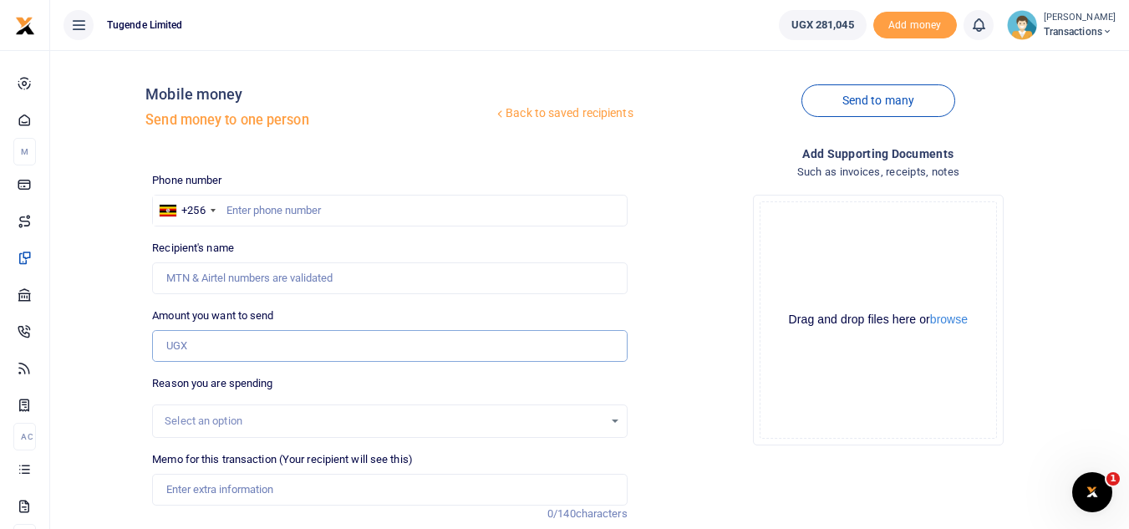
click at [269, 357] on input "Amount you want to send" at bounding box center [389, 346] width 475 height 32
paste input "52000"
type input "52,000"
click at [275, 490] on input "Memo for this transaction (Your recipient will see this)" at bounding box center [389, 490] width 475 height 32
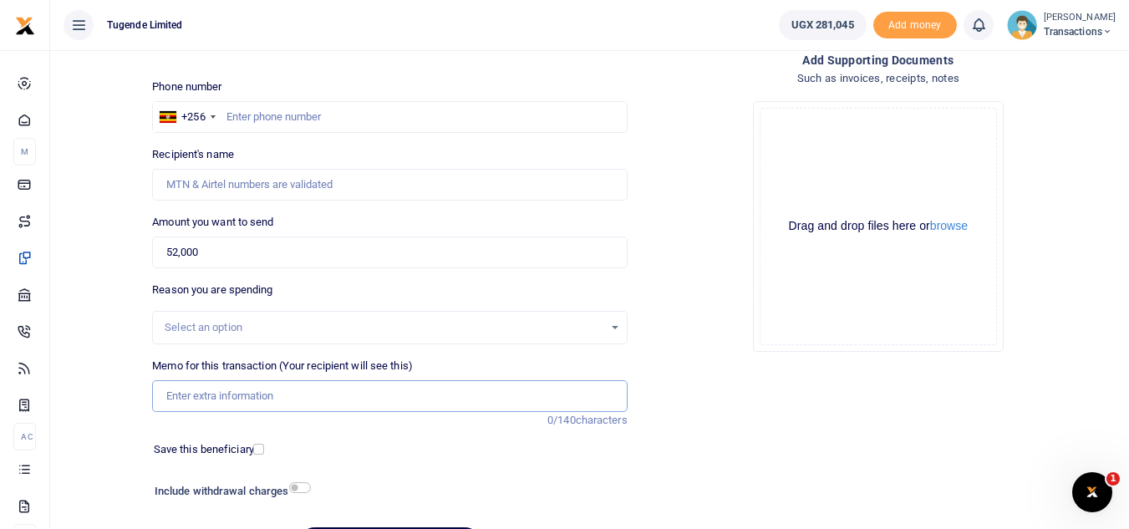
scroll to position [94, 0]
paste input "UGG742X"
type input "UGG742X"
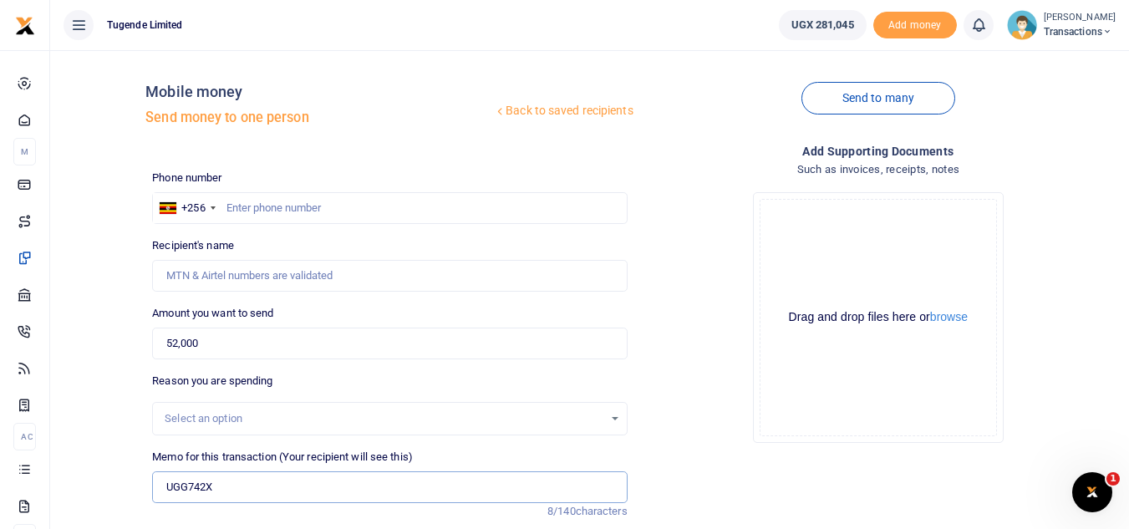
scroll to position [1, 0]
click at [343, 207] on input "text" at bounding box center [389, 210] width 475 height 32
paste input "0791512652"
type input "0791512652"
type input "Kennedy Birungi"
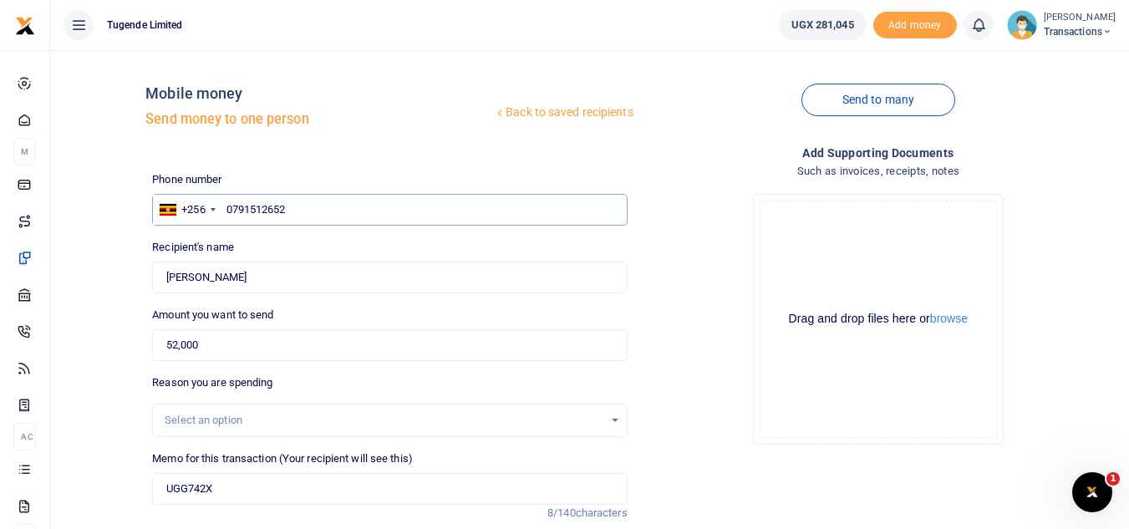
scroll to position [195, 0]
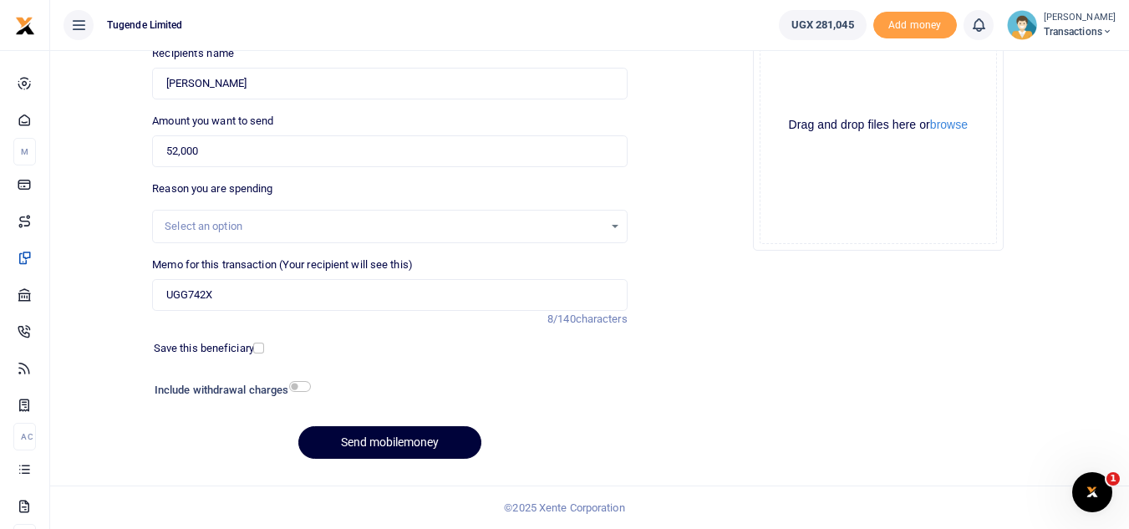
click at [354, 455] on button "Send mobilemoney" at bounding box center [389, 442] width 183 height 33
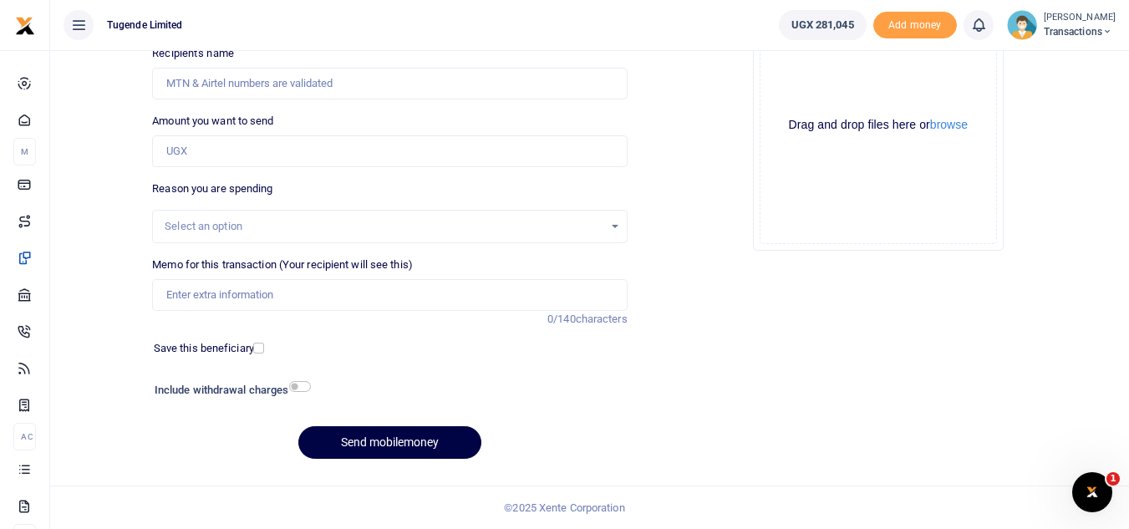
scroll to position [195, 0]
click at [367, 311] on div "Memo for this transaction (Your recipient will see this) Reason is required. 0/…" at bounding box center [389, 292] width 488 height 71
click at [336, 297] on input "Memo for this transaction (Your recipient will see this)" at bounding box center [389, 295] width 475 height 32
paste input "UGC106A"
type input "UGC106A"
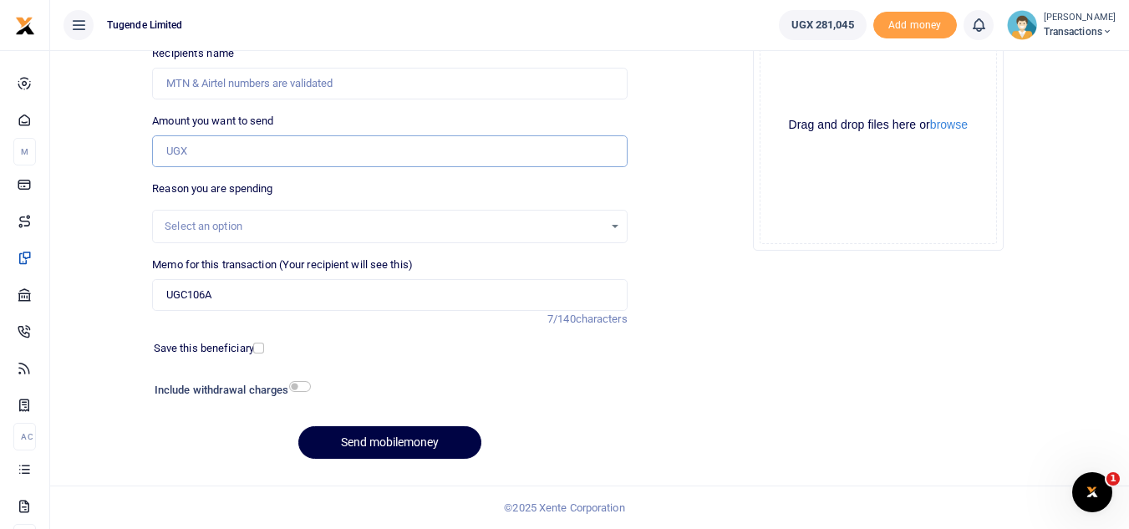
click at [321, 149] on input "Amount you want to send" at bounding box center [389, 151] width 475 height 32
paste input "30000"
type input "30,000"
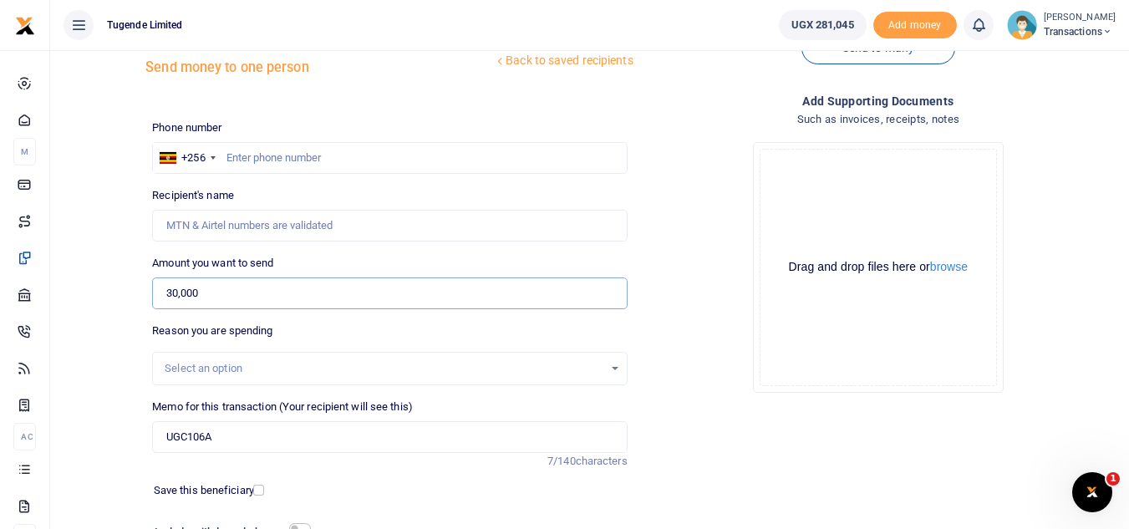
scroll to position [48, 0]
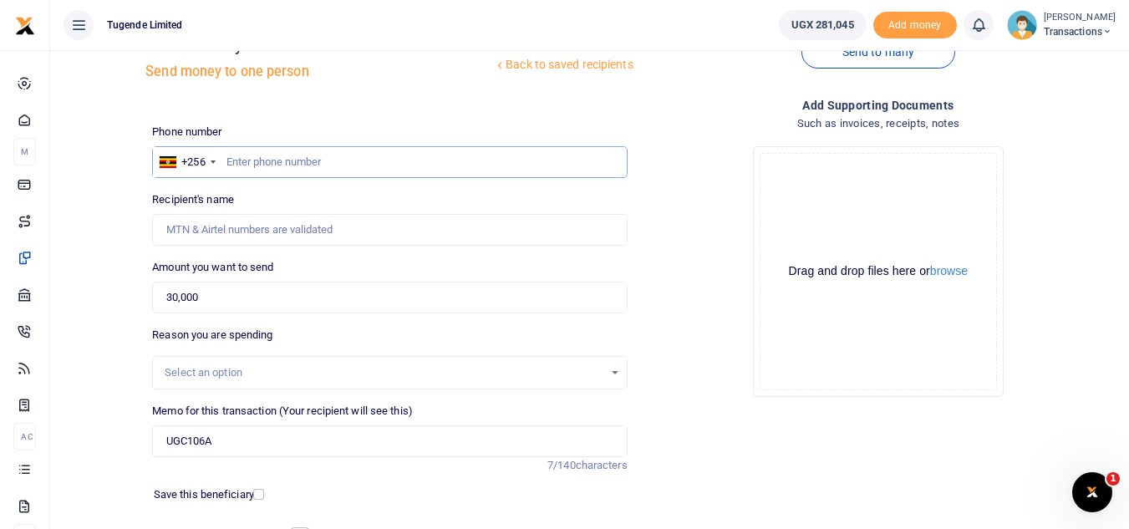
click at [318, 168] on input "text" at bounding box center [389, 162] width 475 height 32
paste input "0707755430"
type input "0707755430"
type input "[PERSON_NAME]"
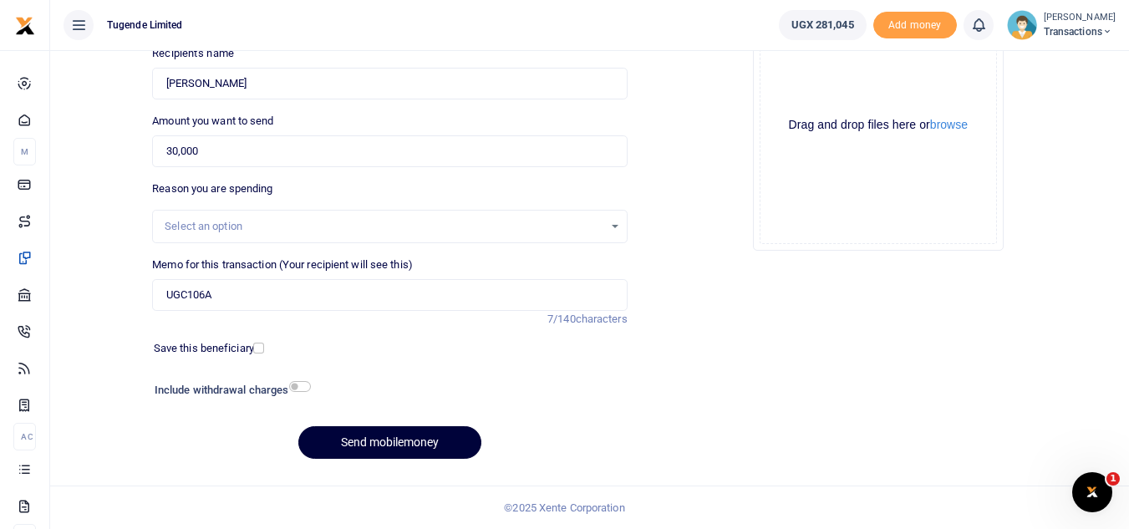
click at [372, 446] on button "Send mobilemoney" at bounding box center [389, 442] width 183 height 33
type input "0707755430"
click at [383, 444] on button "Send mobilemoney" at bounding box center [389, 442] width 183 height 33
